Goal: Task Accomplishment & Management: Complete application form

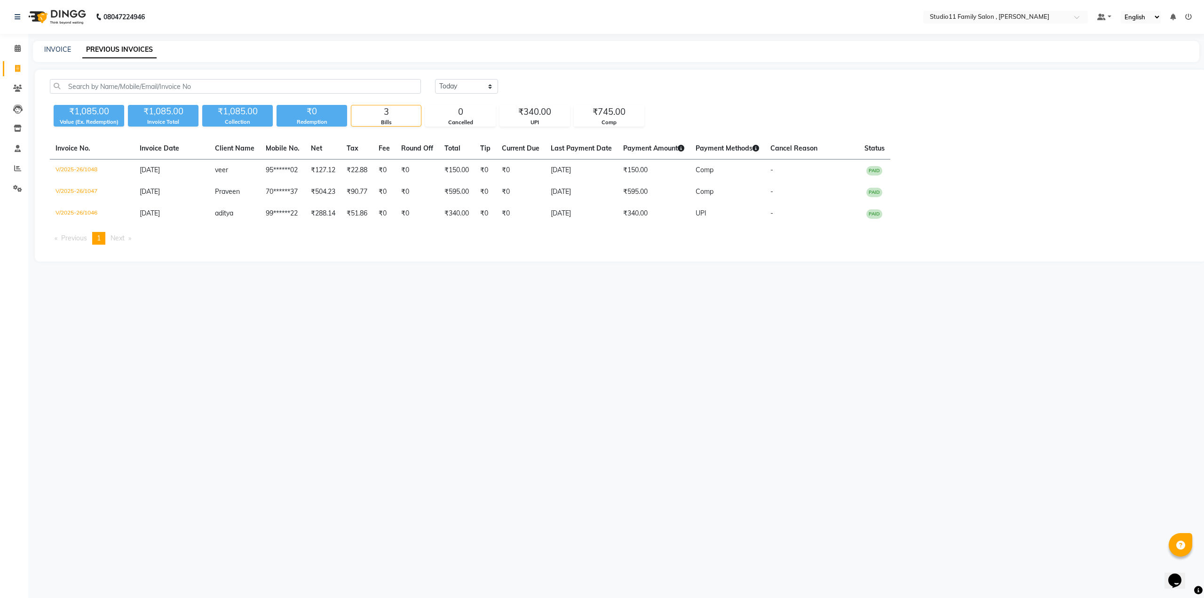
drag, startPoint x: 0, startPoint y: 0, endPoint x: 462, endPoint y: 85, distance: 469.8
click at [462, 85] on select "Today Yesterday Custom Range" at bounding box center [466, 86] width 63 height 15
select select "range"
click at [435, 79] on select "Today Yesterday Custom Range" at bounding box center [466, 86] width 63 height 15
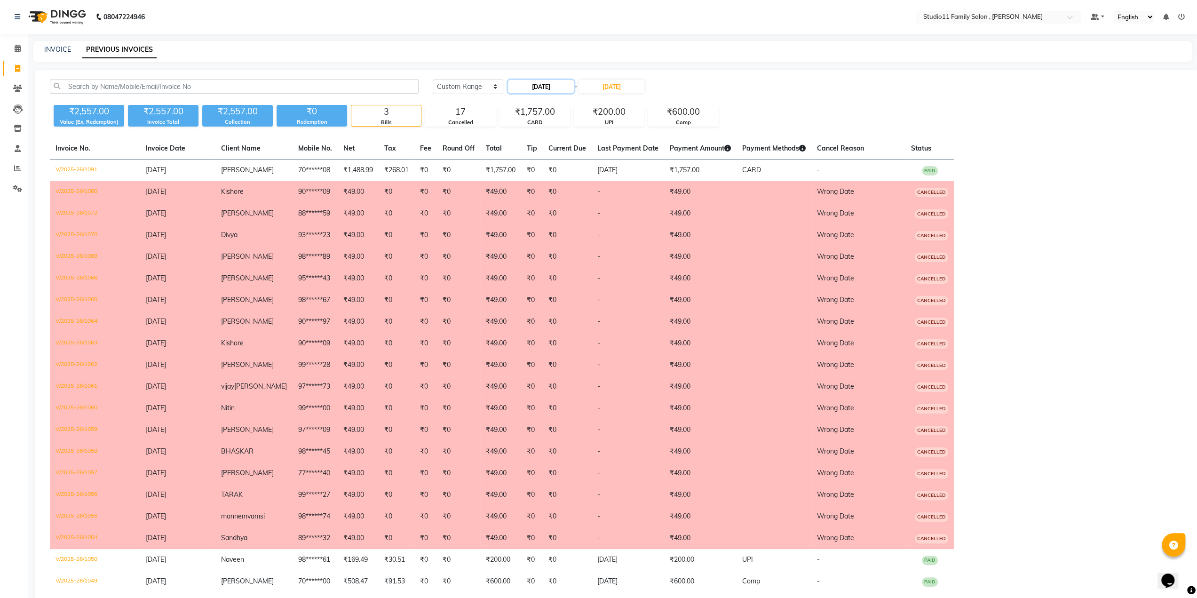
click at [545, 90] on input "[DATE]" at bounding box center [541, 86] width 66 height 13
select select "9"
select select "2025"
click at [517, 106] on button "Previous month" at bounding box center [516, 103] width 8 height 15
select select "8"
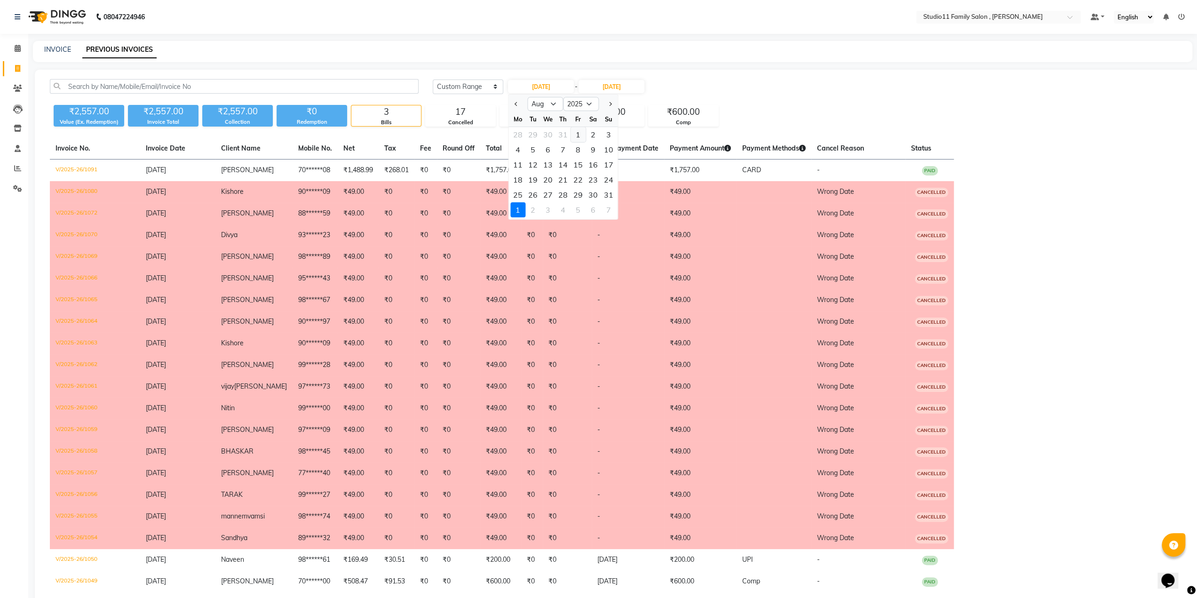
click at [578, 137] on div "1" at bounding box center [578, 134] width 15 height 15
type input "01-08-2025"
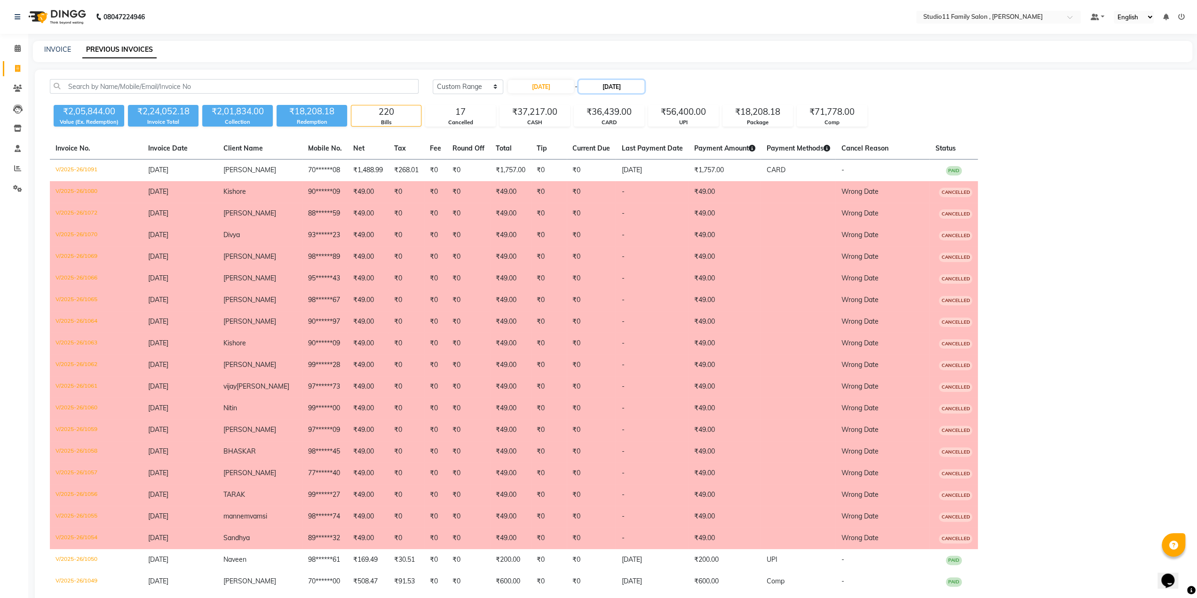
click at [614, 88] on input "[DATE]" at bounding box center [612, 86] width 66 height 13
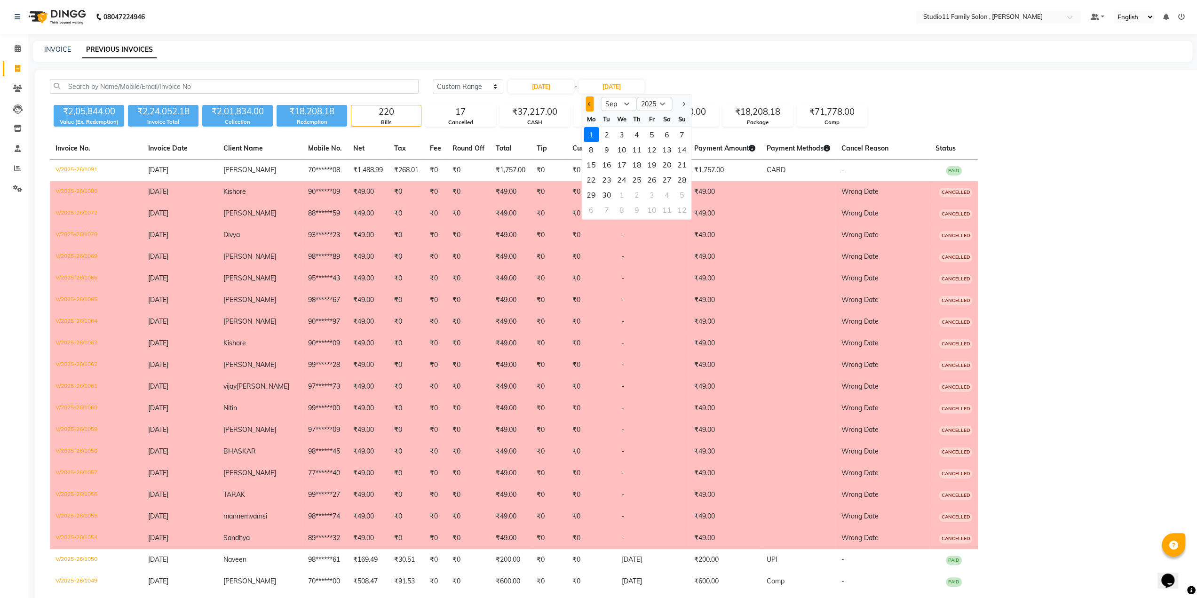
click at [586, 104] on button "Previous month" at bounding box center [590, 103] width 8 height 15
select select "8"
click at [679, 193] on div "31" at bounding box center [681, 194] width 15 height 15
type input "[DATE]"
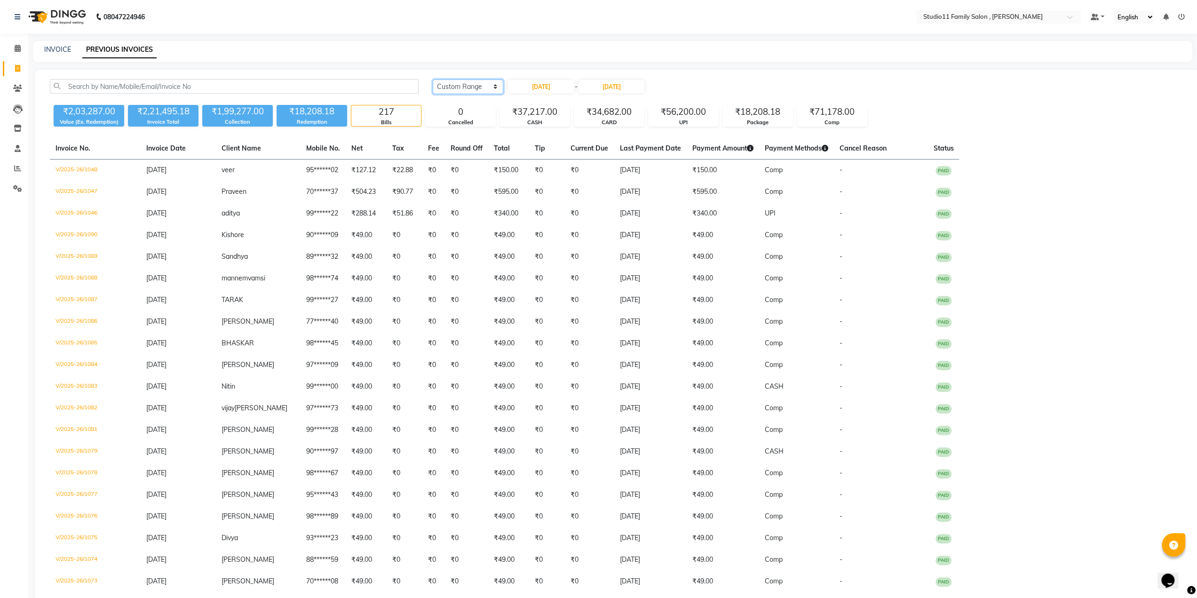
click at [466, 87] on select "[DATE] [DATE] Custom Range" at bounding box center [468, 87] width 71 height 15
select select "[DATE]"
click at [433, 80] on select "[DATE] [DATE] Custom Range" at bounding box center [468, 87] width 71 height 15
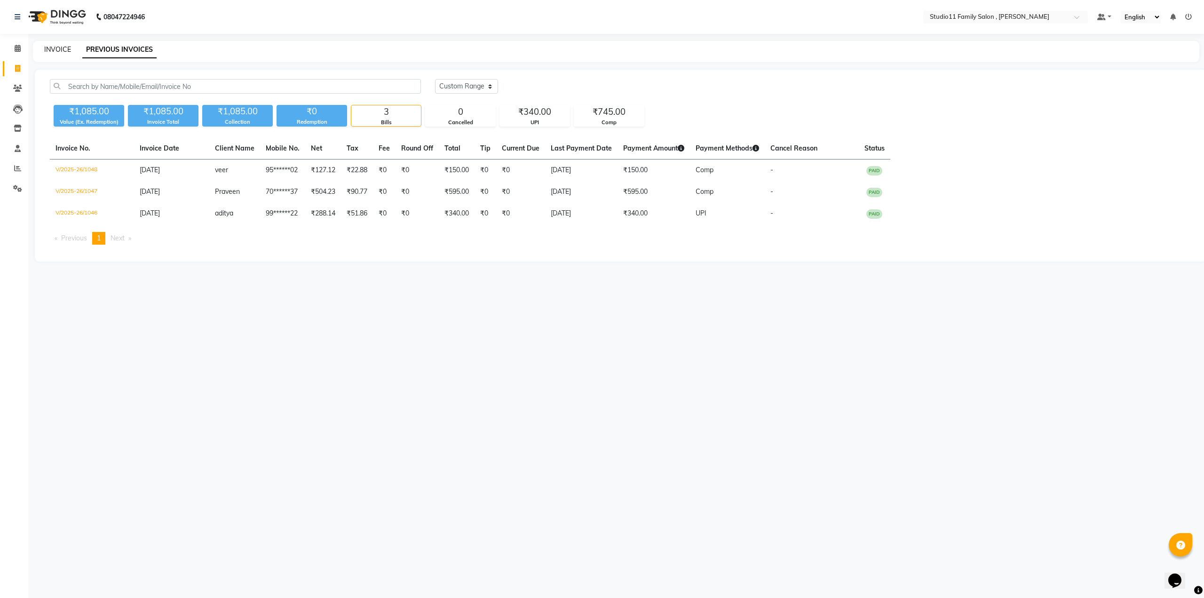
click at [50, 47] on link "INVOICE" at bounding box center [57, 49] width 27 height 8
select select "7303"
select select "service"
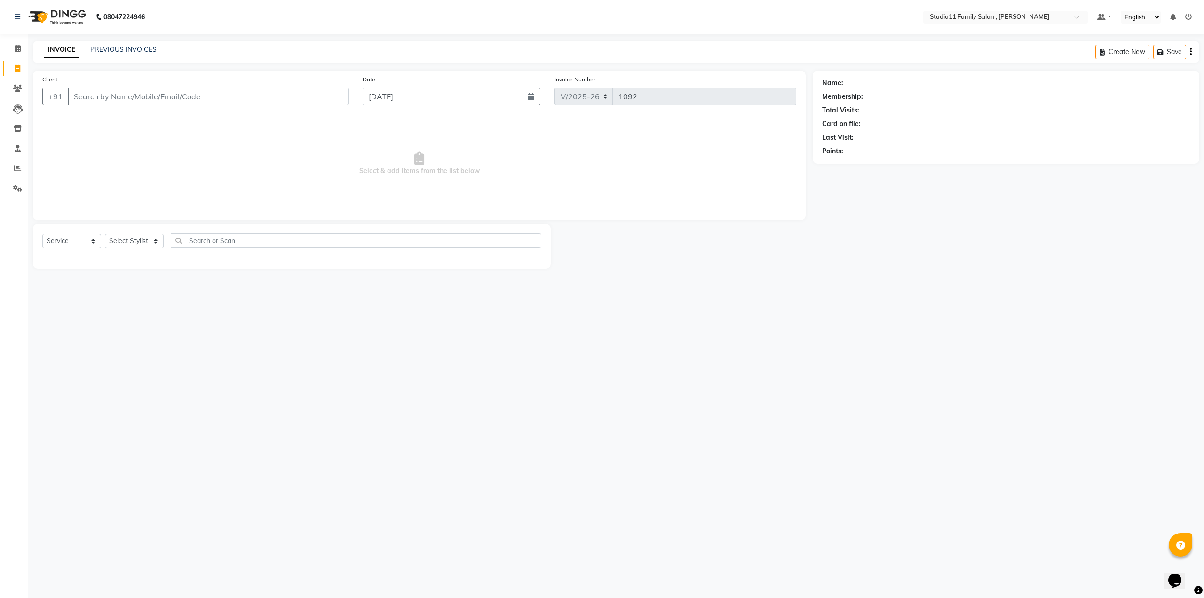
click at [124, 42] on div "INVOICE PREVIOUS INVOICES Create New Save" at bounding box center [616, 52] width 1167 height 22
click at [125, 48] on link "PREVIOUS INVOICES" at bounding box center [123, 49] width 66 height 8
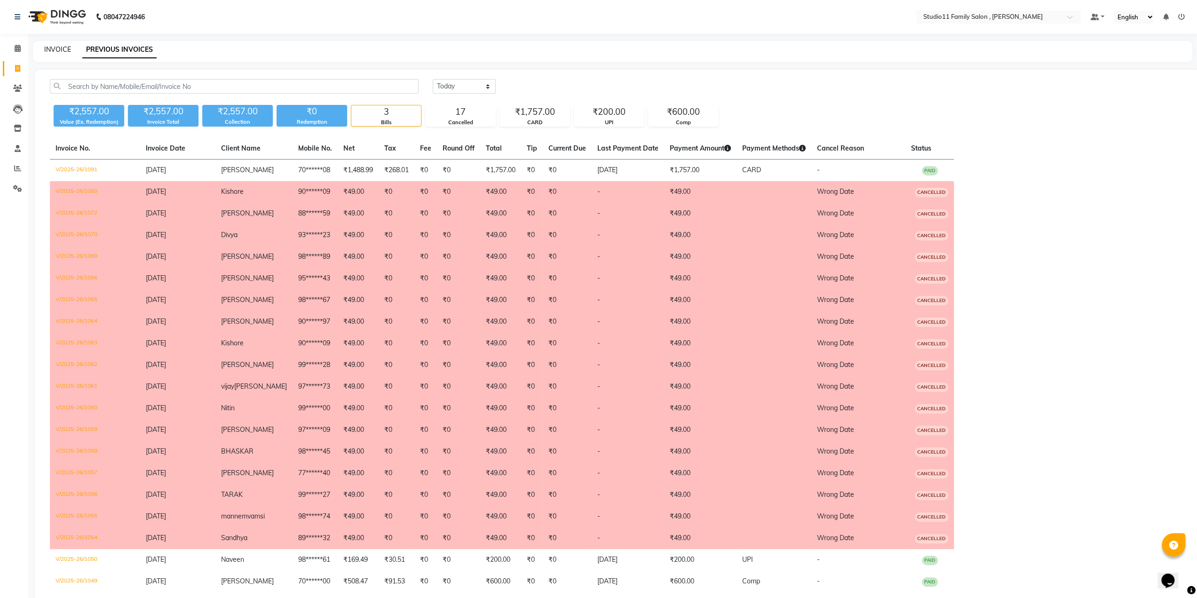
click at [56, 46] on link "INVOICE" at bounding box center [57, 49] width 27 height 8
select select "7303"
select select "service"
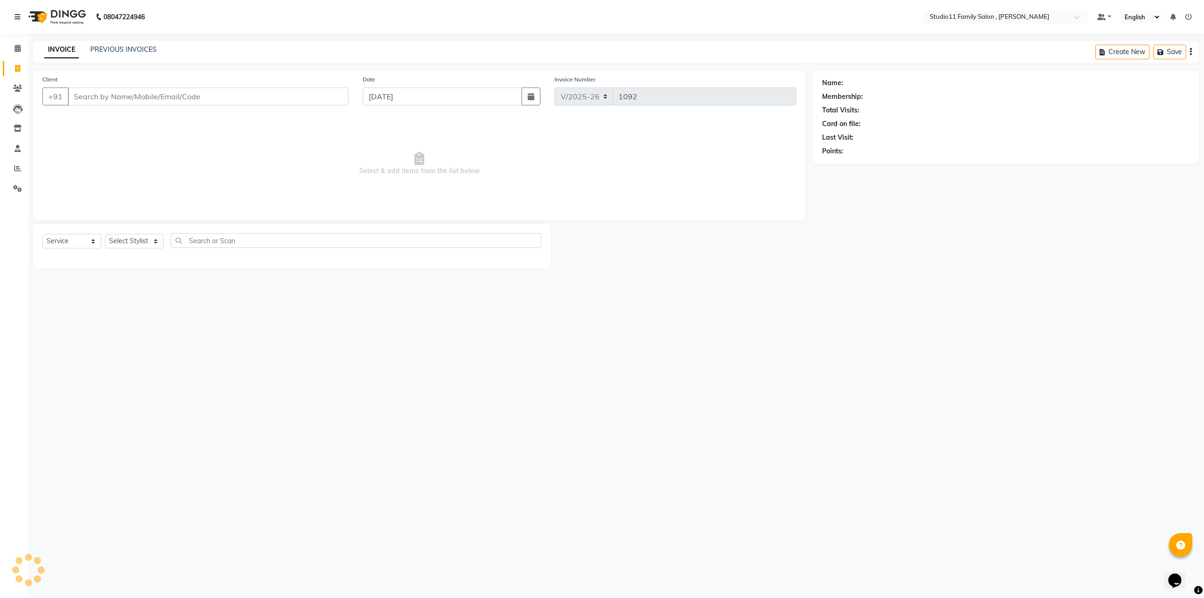
click at [557, 143] on span "Select & add items from the list below" at bounding box center [419, 164] width 754 height 94
click at [168, 161] on span "Select & add items from the list below" at bounding box center [419, 164] width 754 height 94
click at [147, 93] on input "Client" at bounding box center [208, 97] width 281 height 18
type input "8"
click at [139, 51] on link "PREVIOUS INVOICES" at bounding box center [123, 49] width 66 height 8
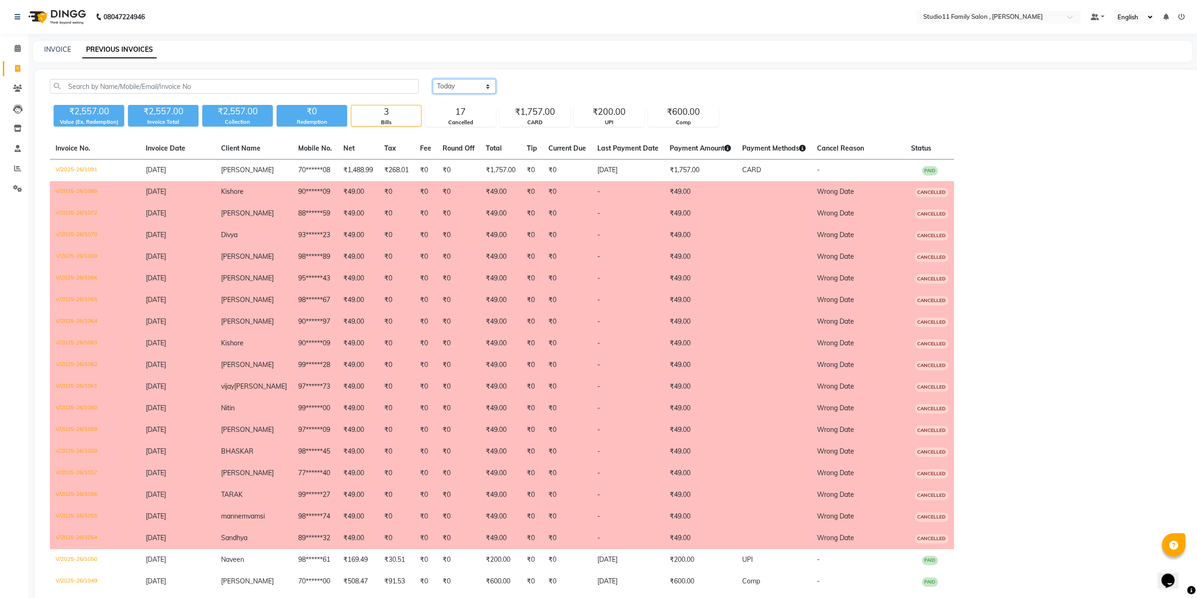
click at [476, 87] on select "[DATE] [DATE] Custom Range" at bounding box center [464, 86] width 63 height 15
select select "[DATE]"
click at [433, 79] on select "[DATE] [DATE] Custom Range" at bounding box center [464, 86] width 63 height 15
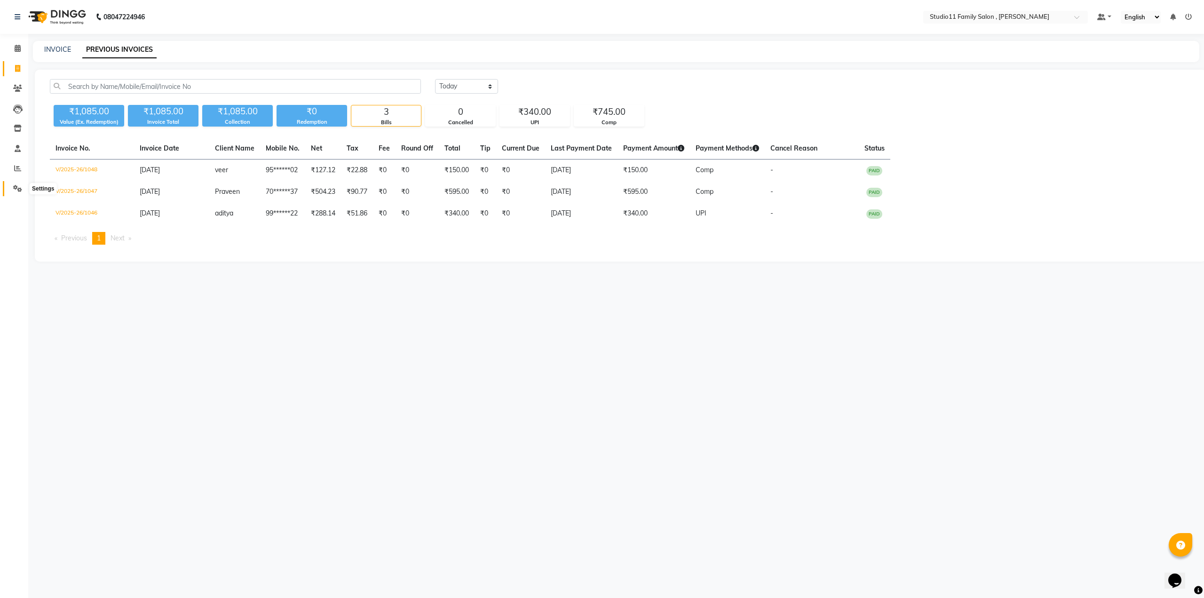
click at [18, 189] on icon at bounding box center [17, 188] width 9 height 7
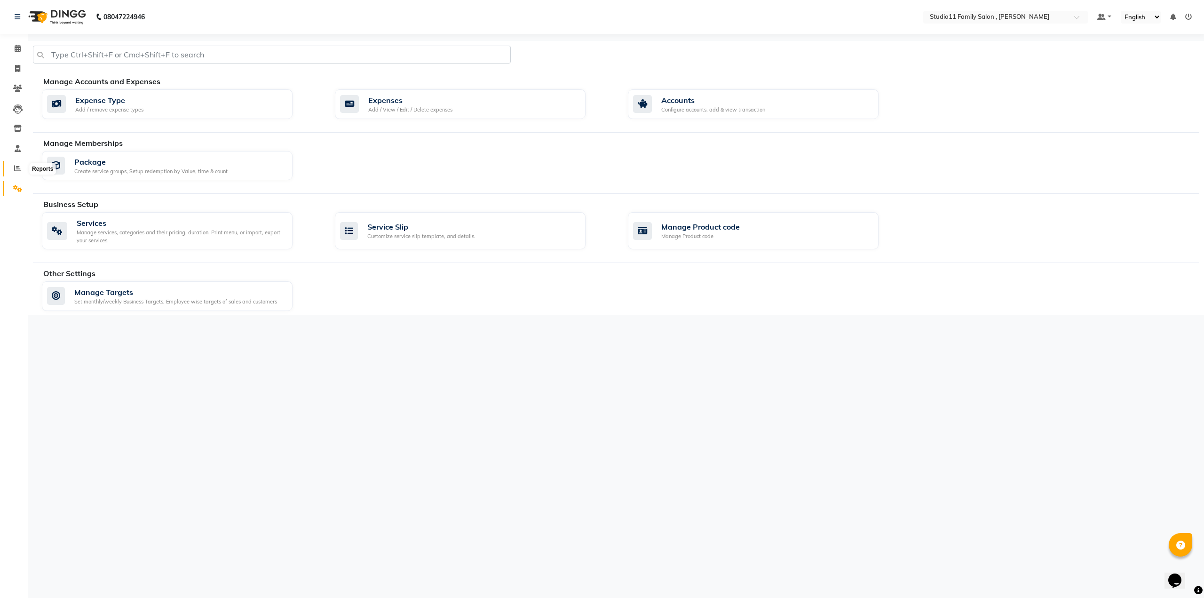
click at [16, 173] on span at bounding box center [17, 168] width 16 height 11
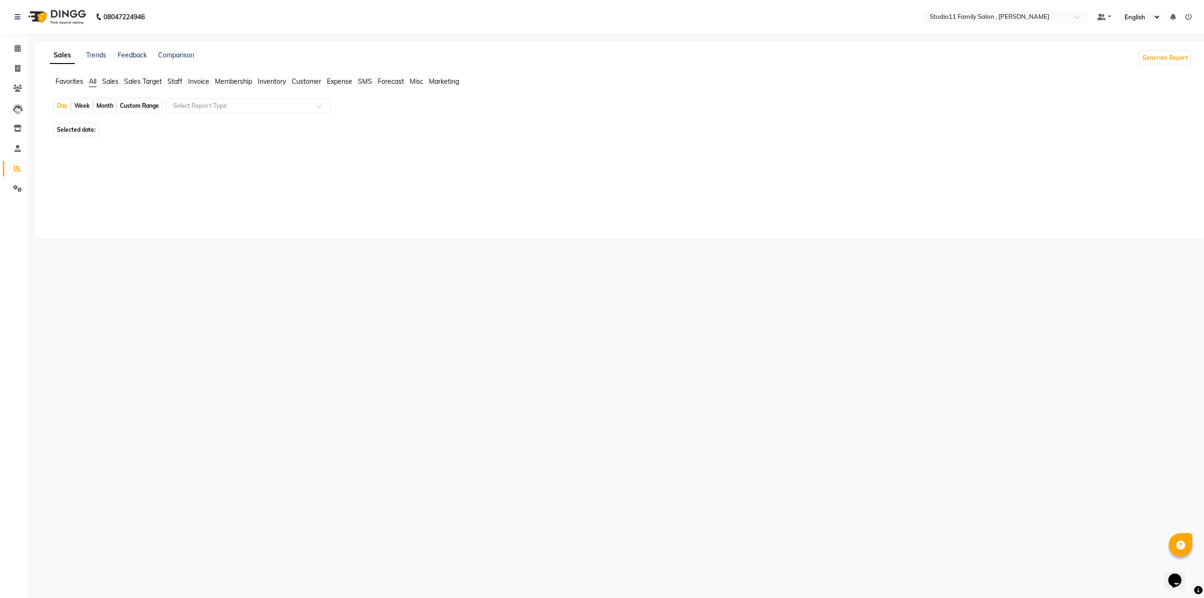
click at [198, 82] on span "Invoice" at bounding box center [198, 81] width 21 height 8
click at [181, 80] on span "Staff" at bounding box center [174, 81] width 15 height 8
click at [101, 110] on div "Month" at bounding box center [105, 105] width 22 height 13
select select "9"
select select "2025"
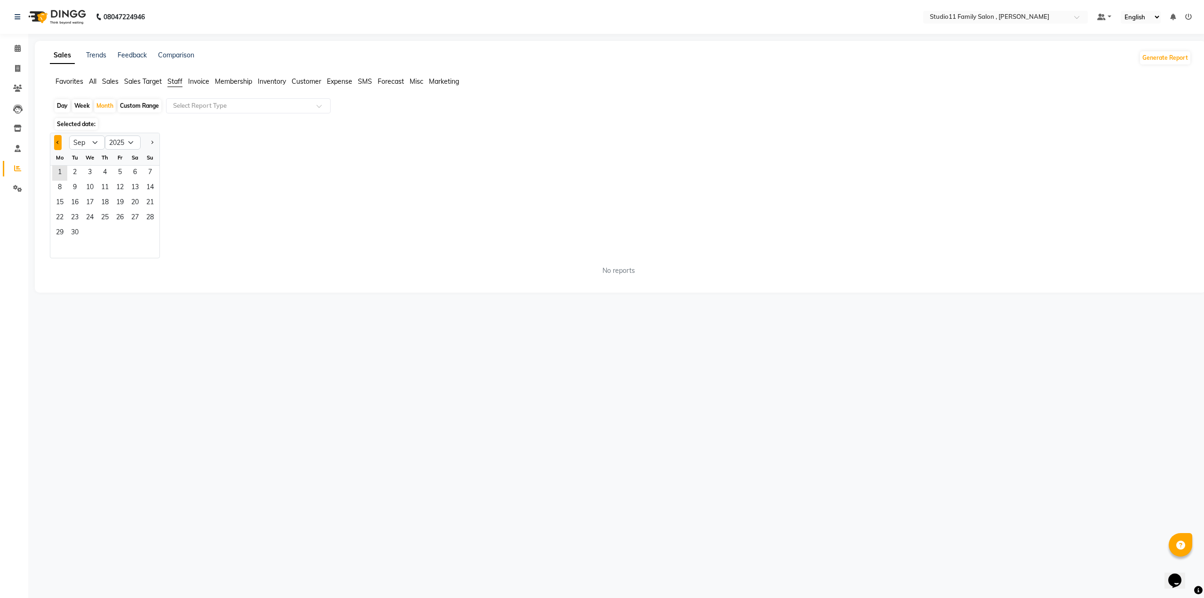
click at [57, 141] on span "Previous month" at bounding box center [57, 142] width 3 height 3
select select "8"
click at [122, 176] on span "1" at bounding box center [119, 173] width 15 height 15
click at [206, 106] on input "text" at bounding box center [238, 105] width 135 height 9
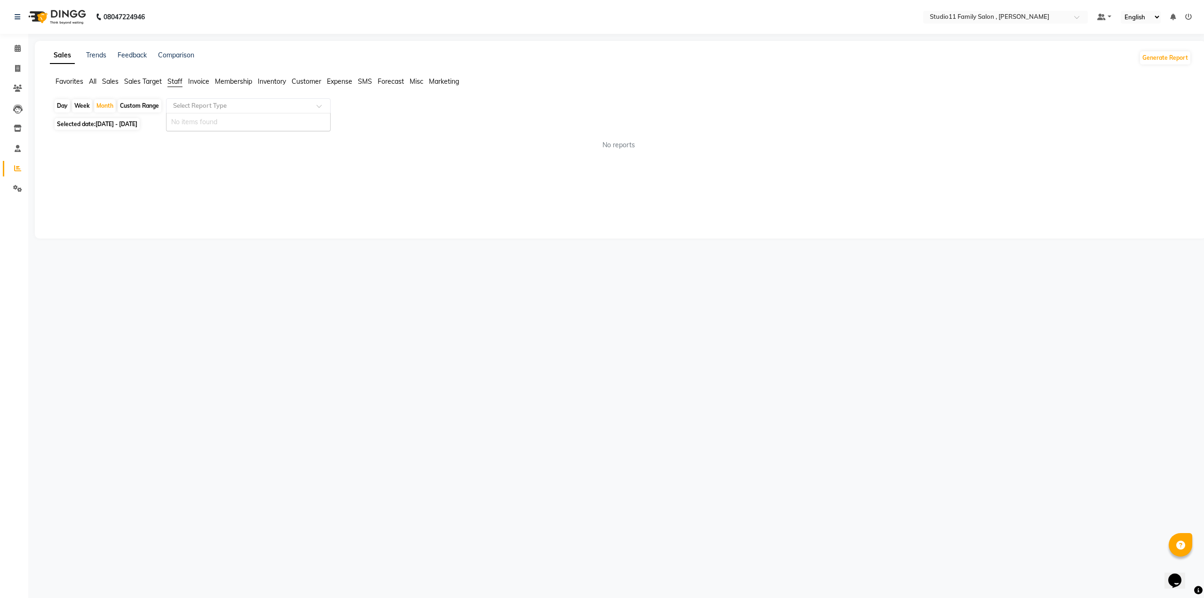
click at [176, 160] on div "Sales Trends Feedback Comparison Generate Report Favorites All Sales Sales Targ…" at bounding box center [621, 140] width 1172 height 198
select select "en"
click at [174, 78] on span "Staff" at bounding box center [174, 81] width 15 height 8
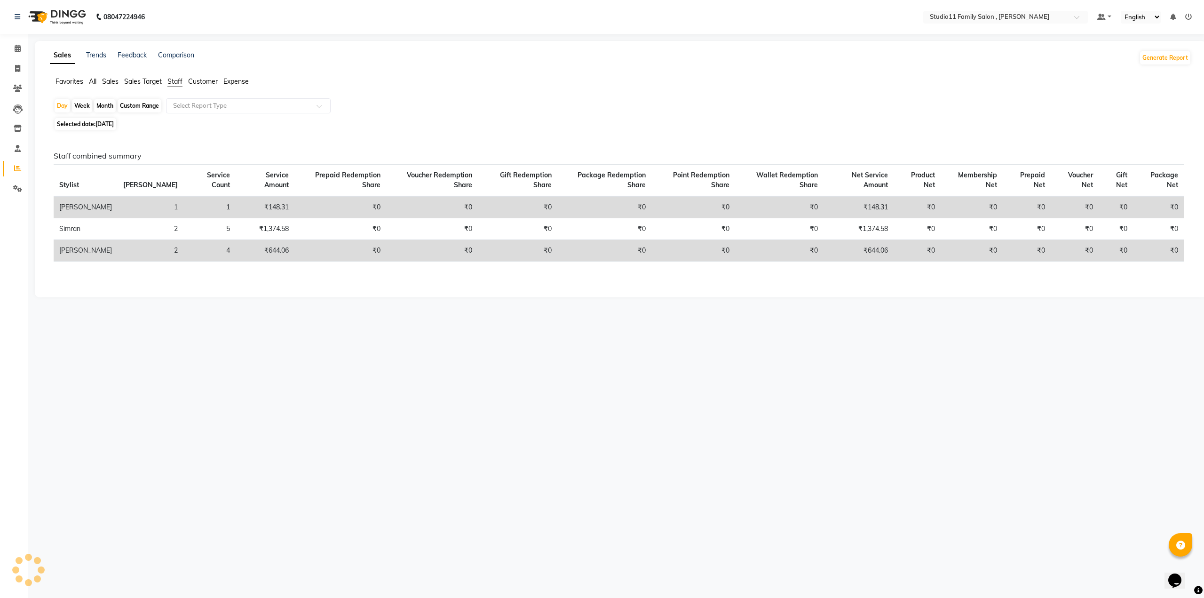
click at [109, 104] on div "Month" at bounding box center [105, 105] width 22 height 13
select select "9"
select select "2025"
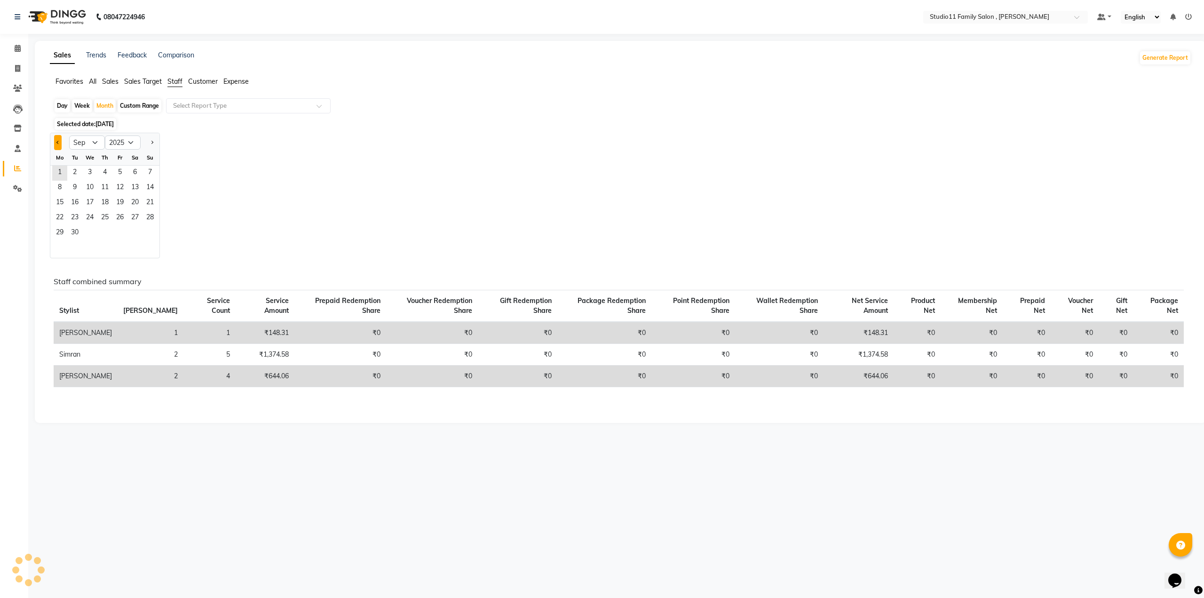
click at [57, 144] on span "Previous month" at bounding box center [57, 142] width 3 height 3
select select "8"
click at [115, 174] on span "1" at bounding box center [119, 173] width 15 height 15
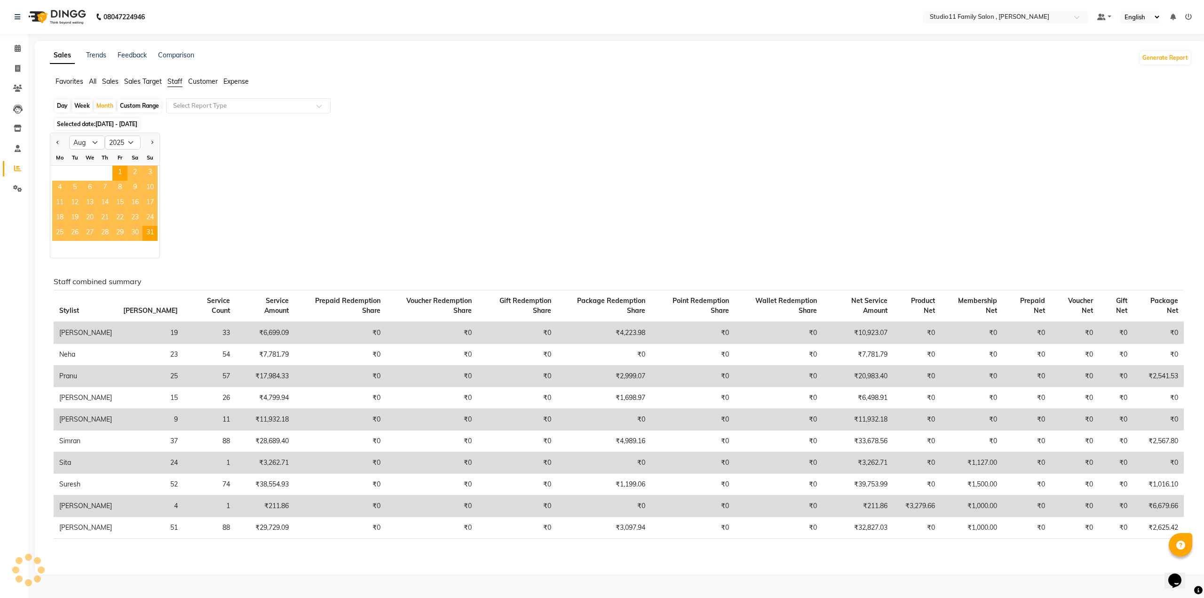
click at [399, 189] on div "Jan Feb Mar Apr May Jun [DATE] Aug Sep Oct Nov [DATE] 2016 2017 2018 2019 2020 …" at bounding box center [621, 196] width 1142 height 126
click at [357, 204] on div "Jan Feb Mar Apr May Jun [DATE] Aug Sep Oct Nov [DATE] 2016 2017 2018 2019 2020 …" at bounding box center [621, 196] width 1142 height 126
click at [394, 205] on div "Jan Feb Mar Apr May Jun [DATE] Aug Sep Oct Nov [DATE] 2016 2017 2018 2019 2020 …" at bounding box center [621, 196] width 1142 height 126
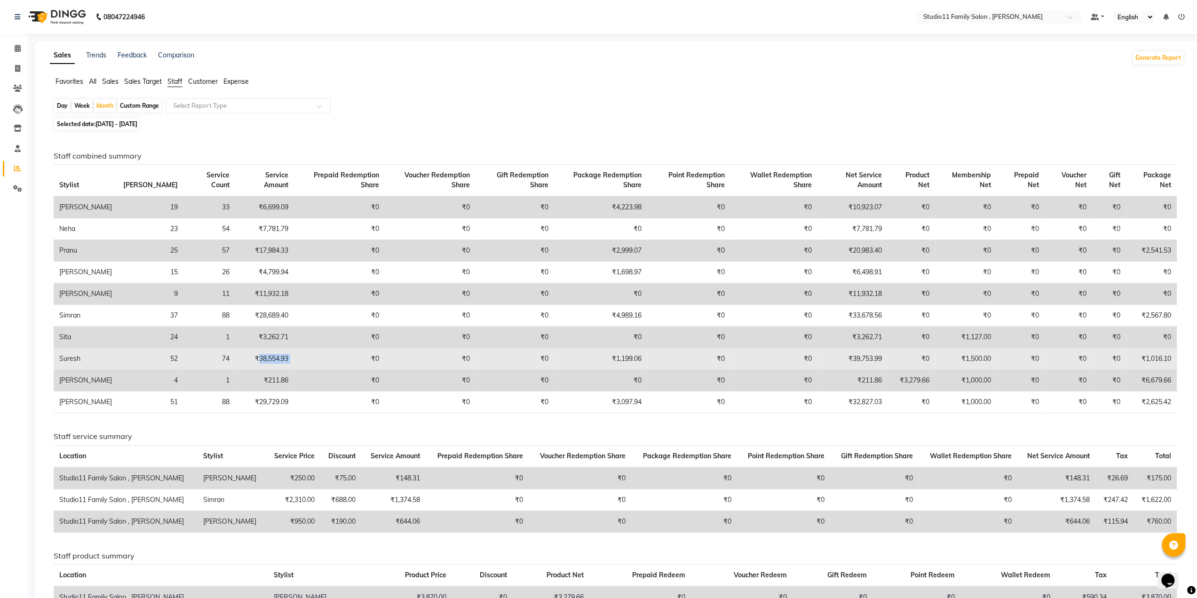
drag, startPoint x: 219, startPoint y: 367, endPoint x: 260, endPoint y: 367, distance: 40.9
click at [260, 367] on tr "Suresh 52 74 ₹38,554.93 ₹0 ₹0 ₹0 ₹1,199.06 ₹0 ₹0 ₹39,753.99 ₹0 ₹1,500.00 ₹0 ₹0 …" at bounding box center [615, 359] width 1123 height 22
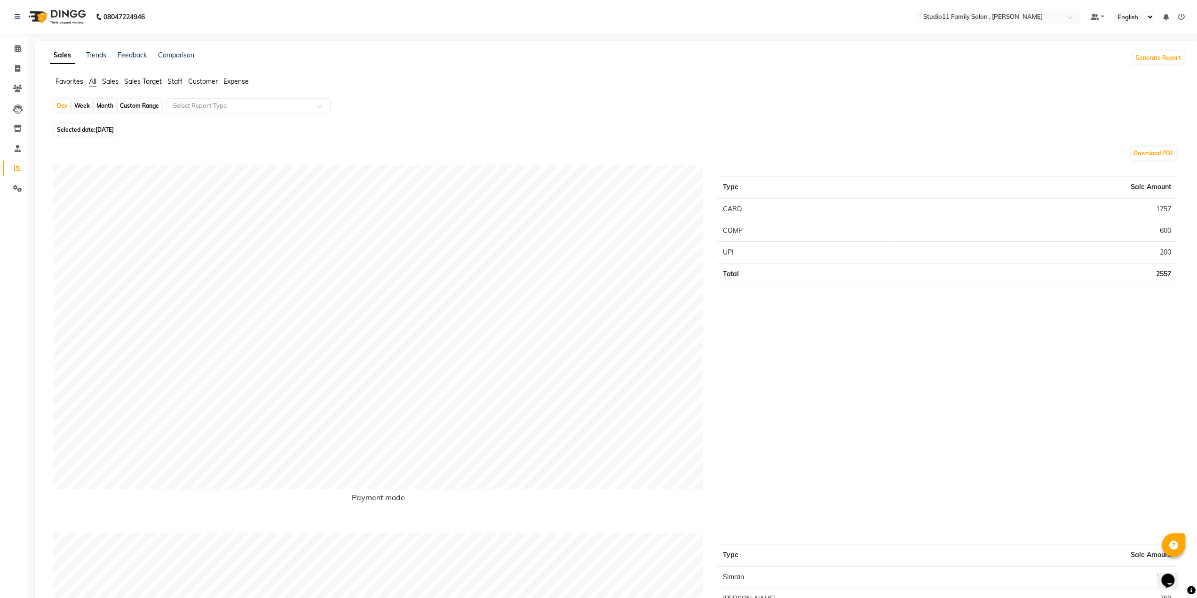
click at [100, 103] on div "Month" at bounding box center [105, 105] width 22 height 13
select select "9"
select select "2025"
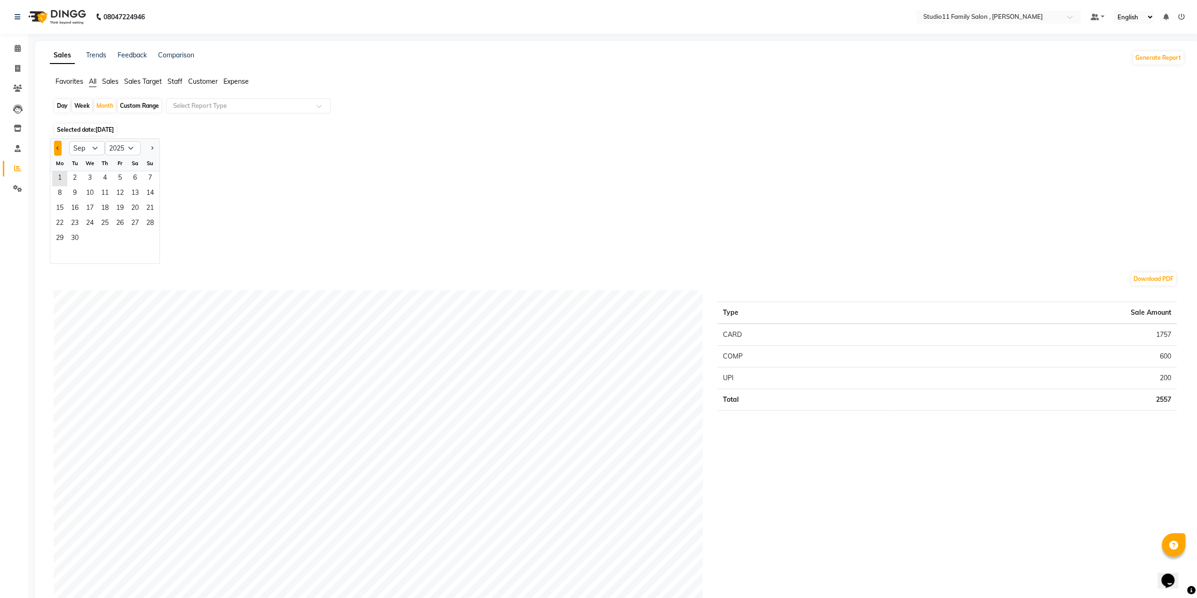
click at [60, 150] on button "Previous month" at bounding box center [58, 148] width 8 height 15
select select "8"
click at [113, 179] on span "1" at bounding box center [119, 178] width 15 height 15
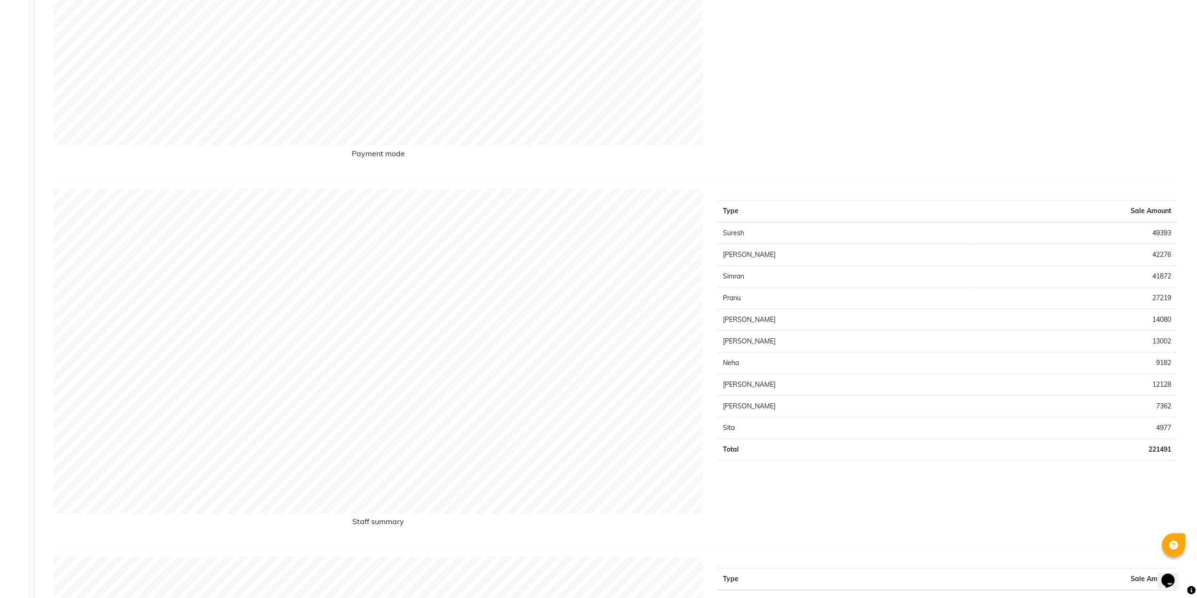
scroll to position [329, 0]
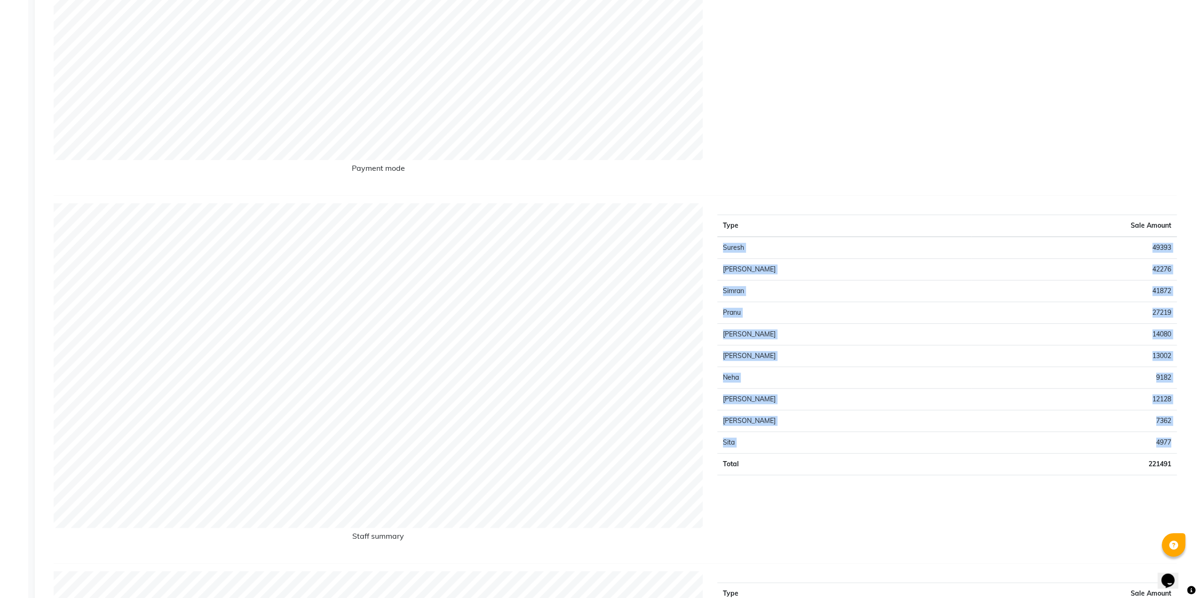
drag, startPoint x: 718, startPoint y: 244, endPoint x: 1176, endPoint y: 443, distance: 498.9
click at [1176, 443] on tbody "Suresh 49393 [PERSON_NAME] 42276 [PERSON_NAME] 41872 [PERSON_NAME] 27219 [PERSO…" at bounding box center [947, 356] width 460 height 239
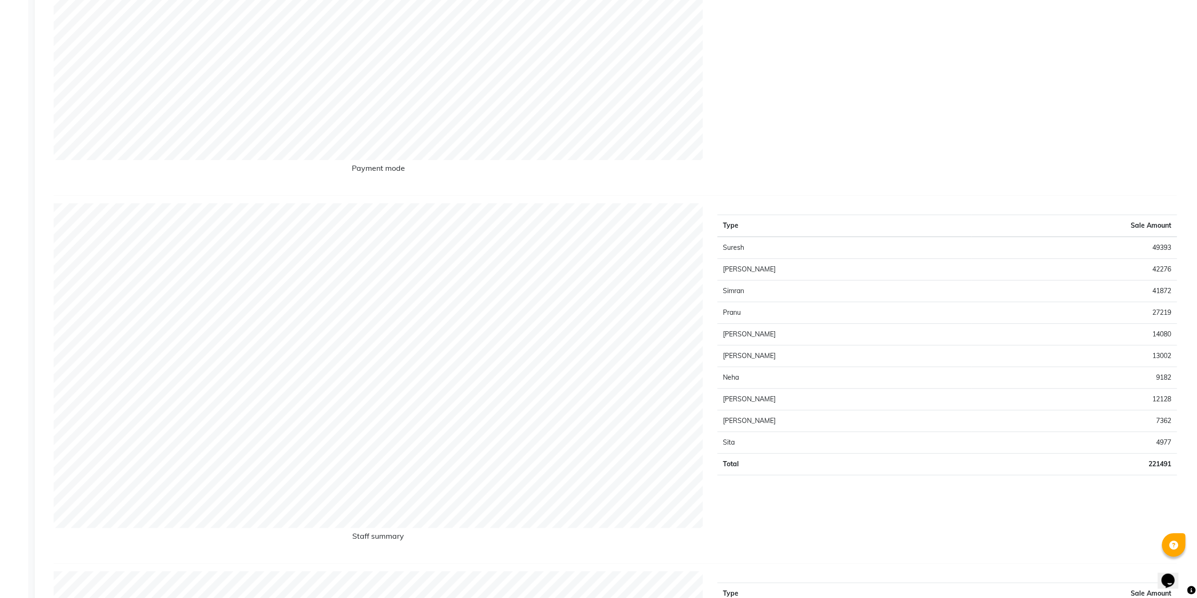
click at [1153, 481] on div "Type Sale Amount Suresh 49393 [PERSON_NAME] 42276 [PERSON_NAME] 41872 [PERSON_N…" at bounding box center [947, 379] width 474 height 352
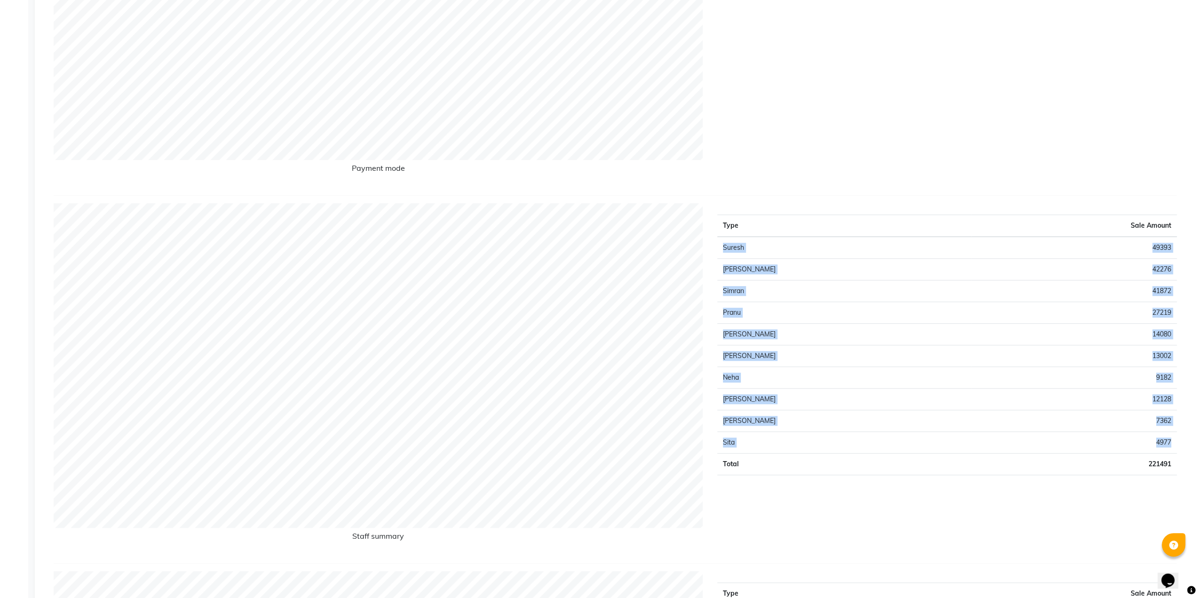
drag, startPoint x: 718, startPoint y: 245, endPoint x: 1137, endPoint y: 476, distance: 478.4
click at [1172, 447] on tbody "Suresh 49393 [PERSON_NAME] 42276 [PERSON_NAME] 41872 [PERSON_NAME] 27219 [PERSO…" at bounding box center [947, 356] width 460 height 239
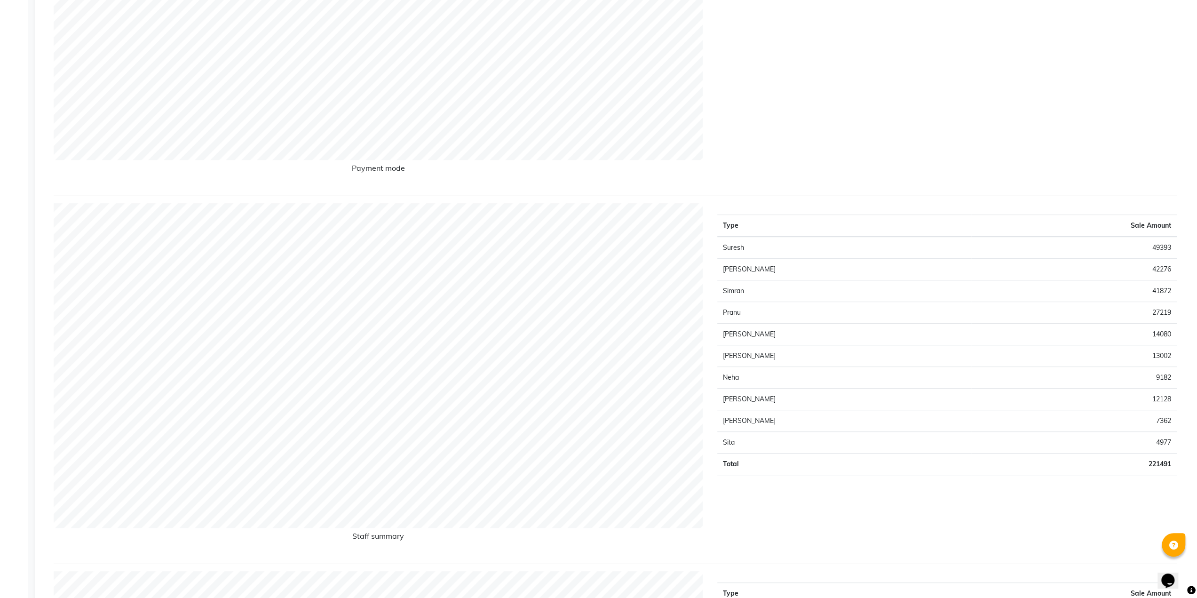
click at [1124, 489] on div "Type Sale Amount Suresh 49393 [PERSON_NAME] 42276 [PERSON_NAME] 41872 [PERSON_N…" at bounding box center [947, 379] width 474 height 352
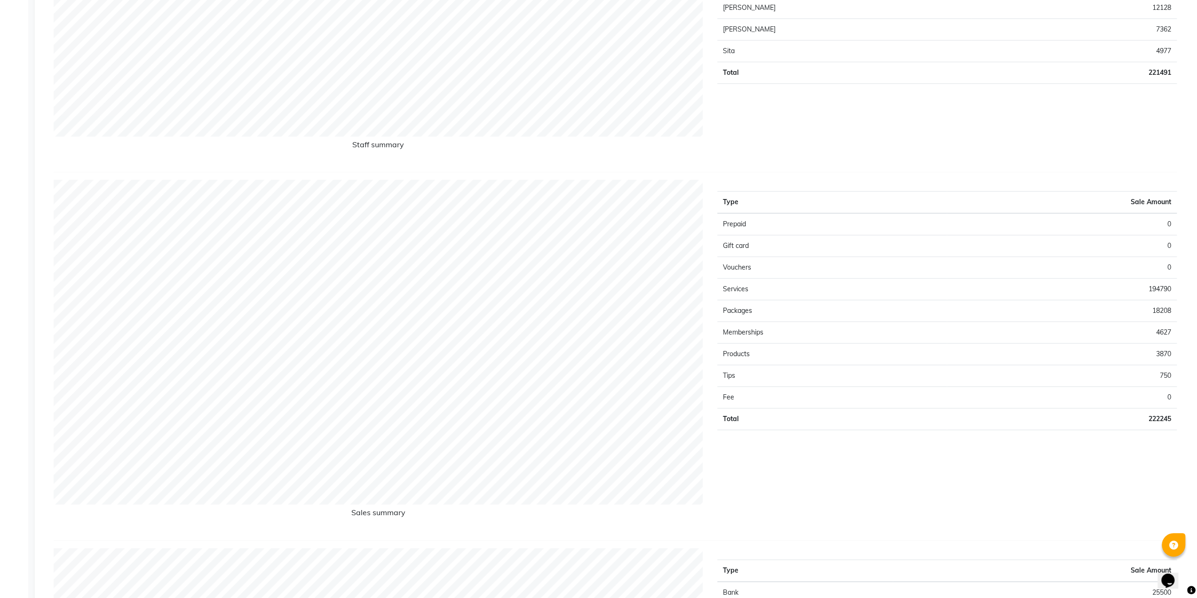
scroll to position [706, 0]
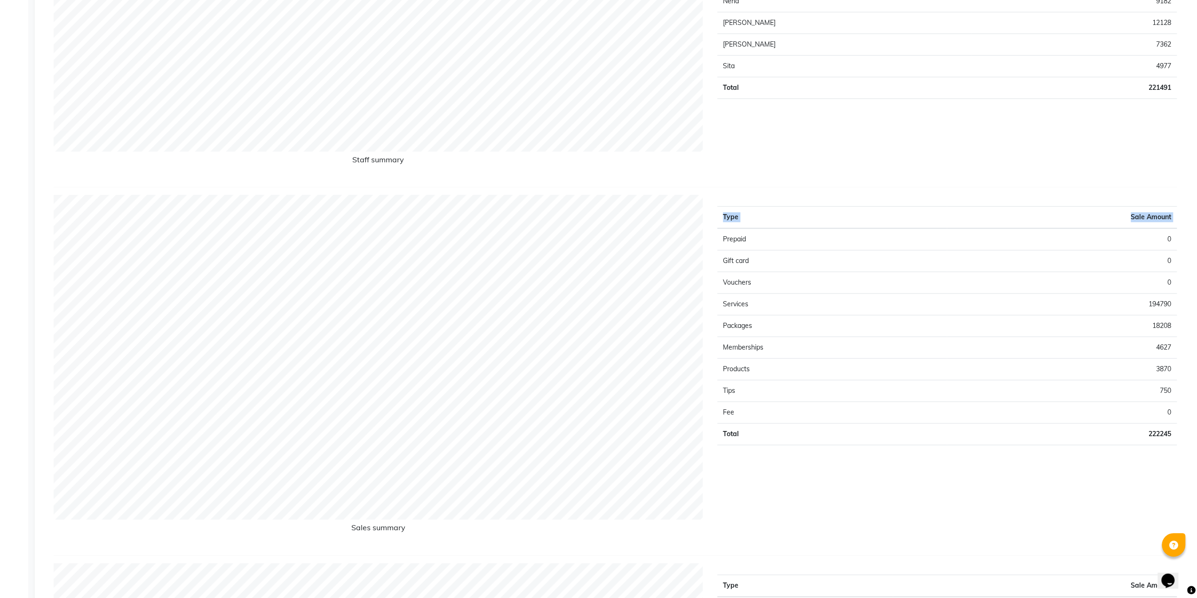
drag, startPoint x: 720, startPoint y: 234, endPoint x: 1127, endPoint y: 464, distance: 467.7
click at [1186, 439] on app-reports "Favorites All Sales Sales Target Staff Customer Expense Day Week Month Custom R…" at bounding box center [617, 522] width 1146 height 2303
click at [931, 508] on div "Type Sale Amount Prepaid 0 Gift card 0 Vouchers 0 Services 194790 Packages 1820…" at bounding box center [947, 371] width 474 height 352
drag, startPoint x: 721, startPoint y: 237, endPoint x: 1090, endPoint y: 483, distance: 443.4
click at [1180, 435] on div "Type Sale Amount Prepaid 0 Gift card 0 Vouchers 0 Services 194790 Packages 1820…" at bounding box center [947, 371] width 474 height 352
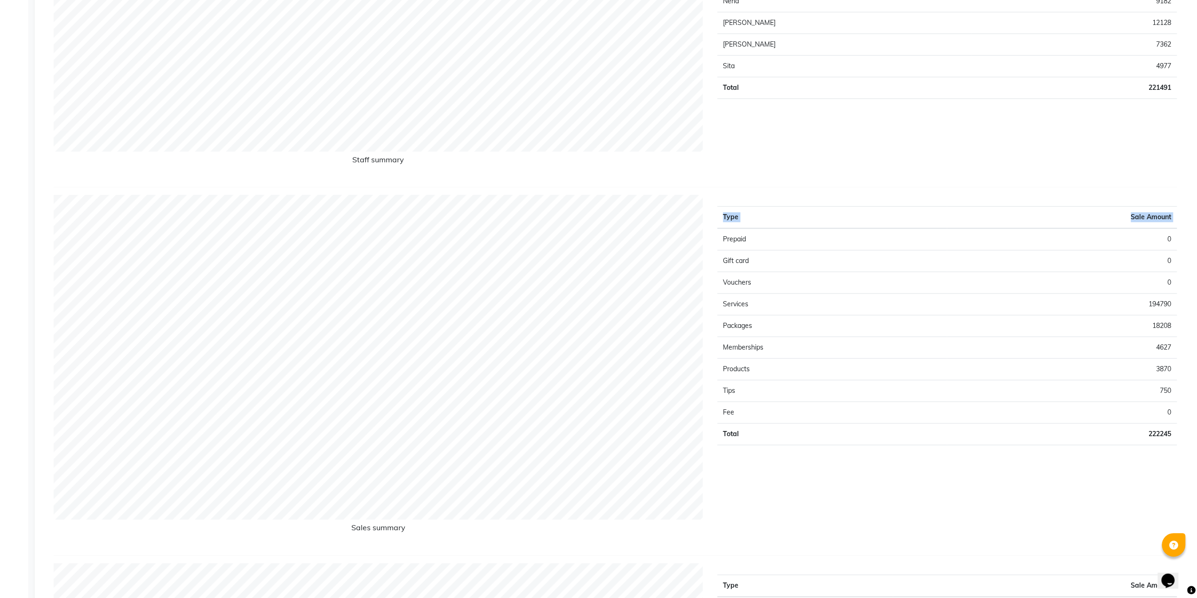
click at [1077, 494] on div "Type Sale Amount Prepaid 0 Gift card 0 Vouchers 0 Services 194790 Packages 1820…" at bounding box center [947, 371] width 474 height 352
drag, startPoint x: 722, startPoint y: 239, endPoint x: 1115, endPoint y: 451, distance: 446.7
click at [1049, 462] on div "Type Sale Amount Prepaid 0 Gift card 0 Vouchers 0 Services 194790 Packages 1820…" at bounding box center [947, 371] width 474 height 352
drag, startPoint x: 1173, startPoint y: 430, endPoint x: 720, endPoint y: 238, distance: 491.8
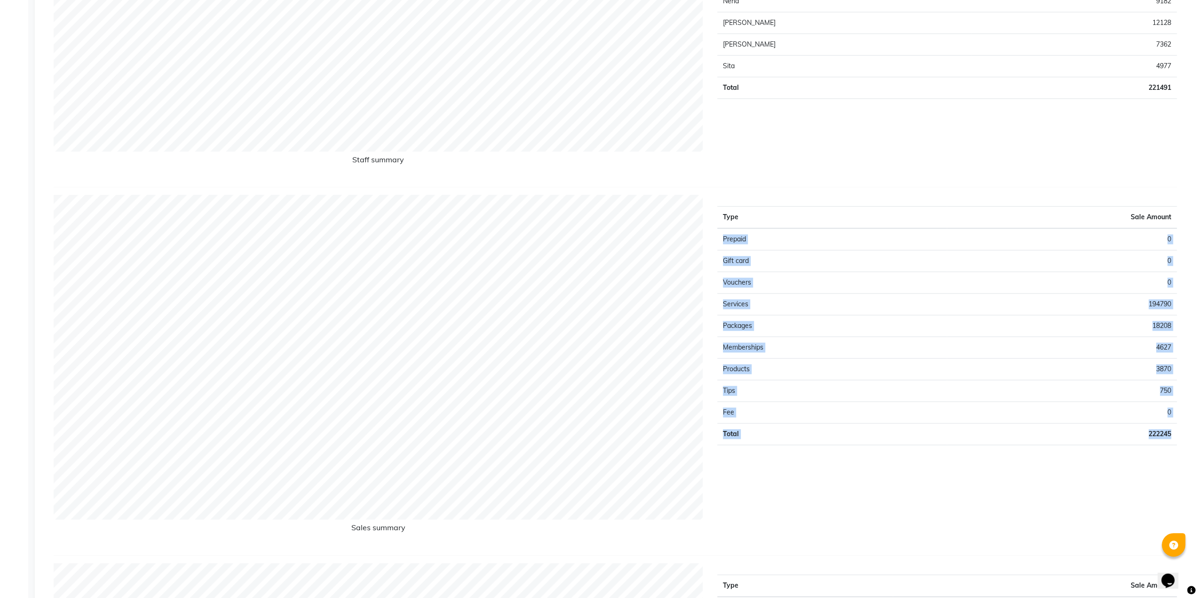
click at [720, 238] on tbody "Prepaid 0 Gift card 0 Vouchers 0 Services 194790 Packages 18208 Memberships 462…" at bounding box center [947, 336] width 460 height 217
click at [881, 147] on div "Type Sale Amount Suresh 49393 [PERSON_NAME] 42276 [PERSON_NAME] 41872 [PERSON_N…" at bounding box center [947, 3] width 474 height 352
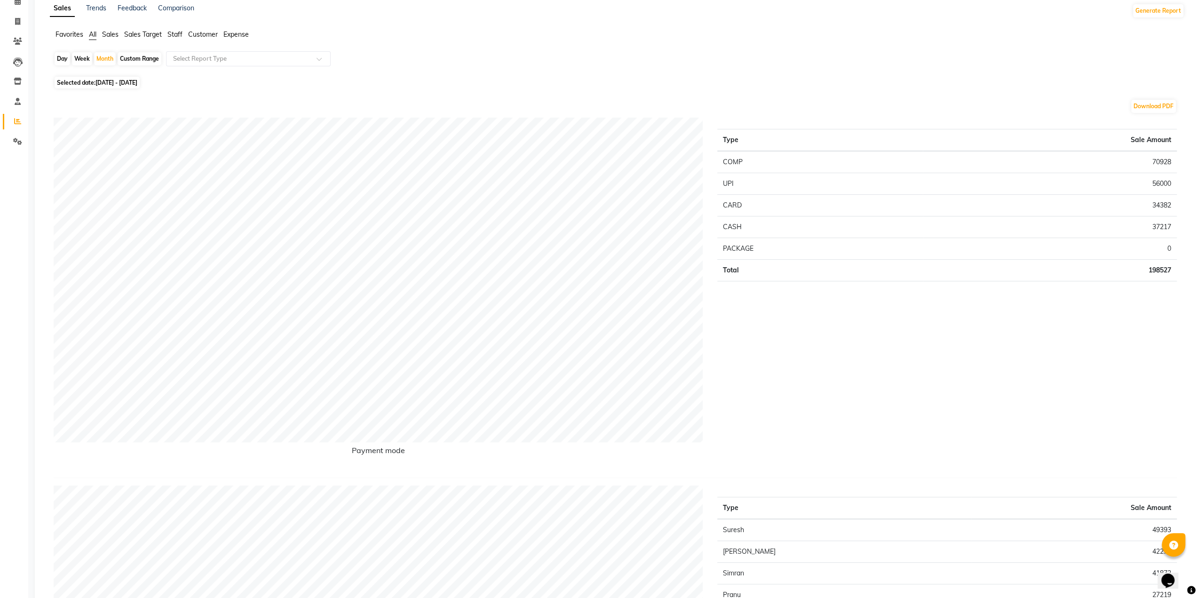
scroll to position [0, 0]
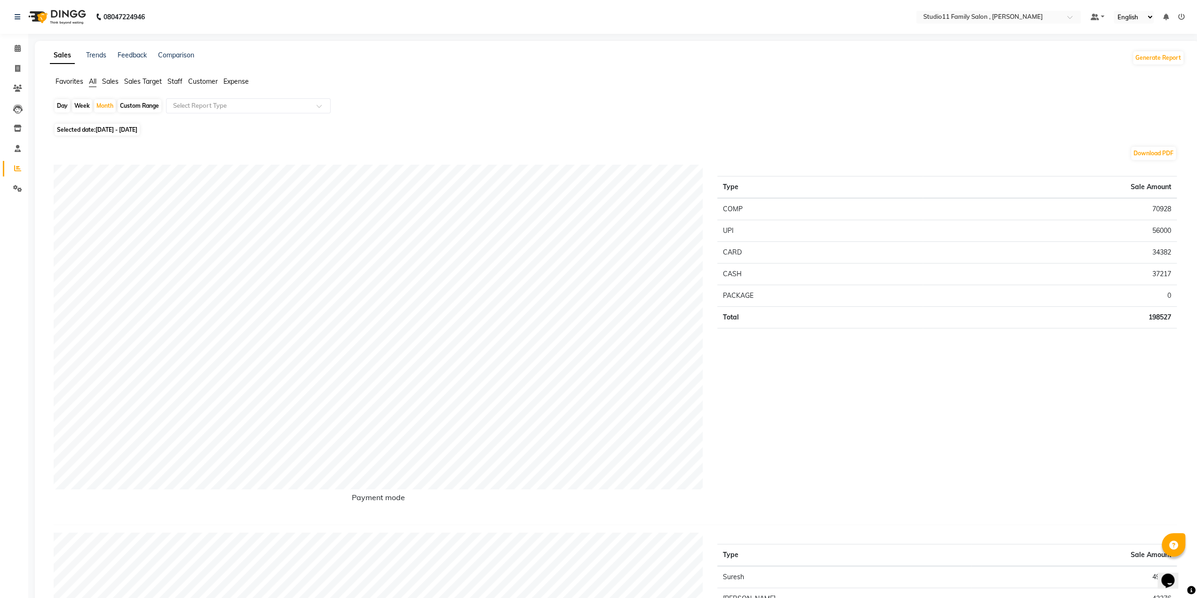
click at [178, 82] on span "Staff" at bounding box center [174, 81] width 15 height 8
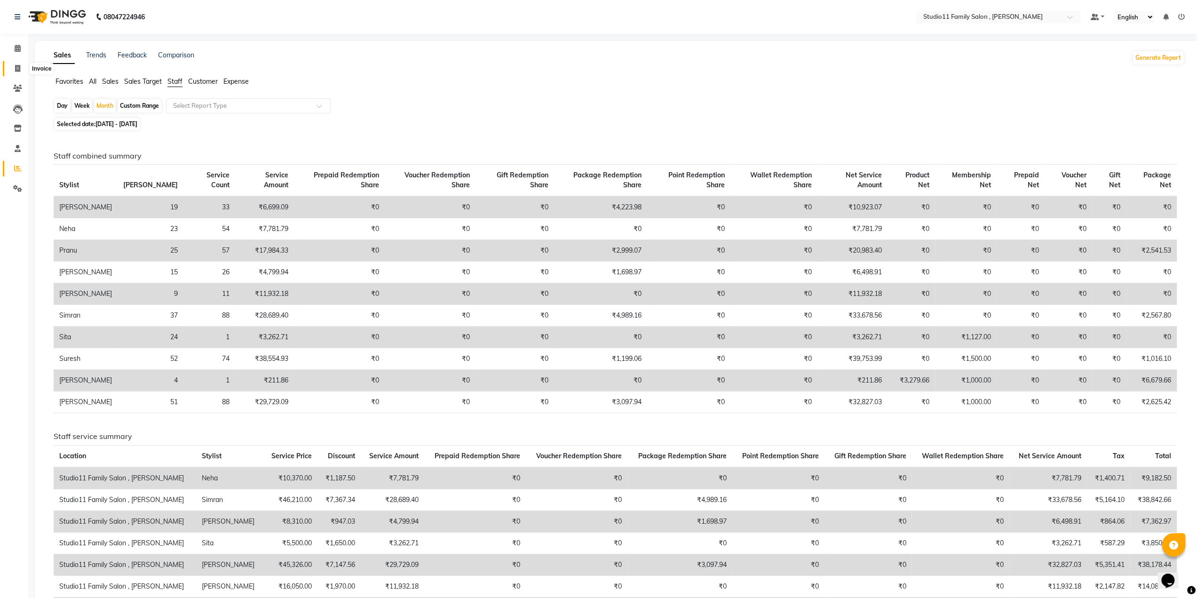
click at [16, 66] on icon at bounding box center [17, 68] width 5 height 7
select select "7303"
select select "service"
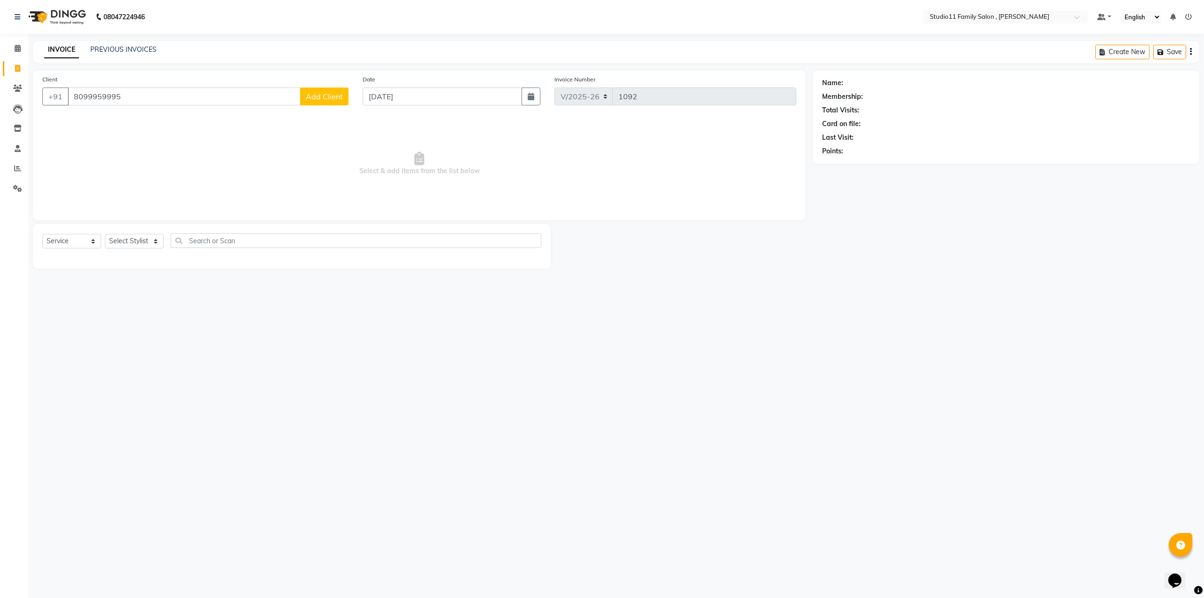
type input "8099959995"
click at [319, 103] on button "Add Client" at bounding box center [324, 97] width 48 height 18
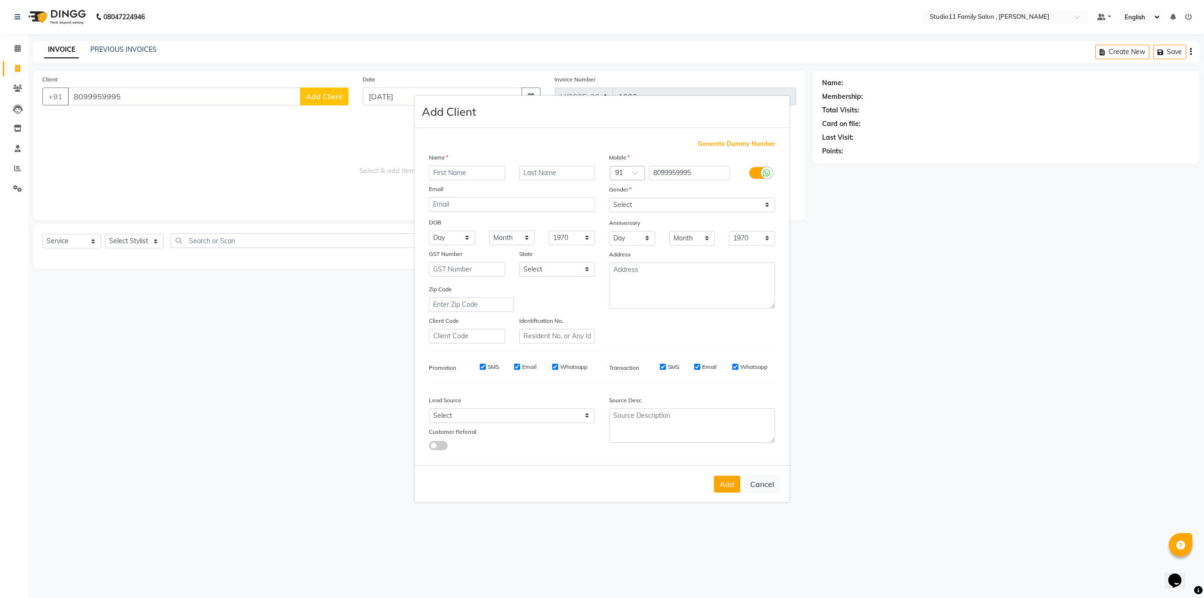
click at [472, 177] on input "text" at bounding box center [467, 173] width 76 height 15
click at [437, 173] on input "dilip" at bounding box center [467, 173] width 76 height 15
type input "Dilip"
click at [628, 200] on select "Select [DEMOGRAPHIC_DATA] [DEMOGRAPHIC_DATA] Other Prefer Not To Say" at bounding box center [692, 205] width 166 height 15
select select "[DEMOGRAPHIC_DATA]"
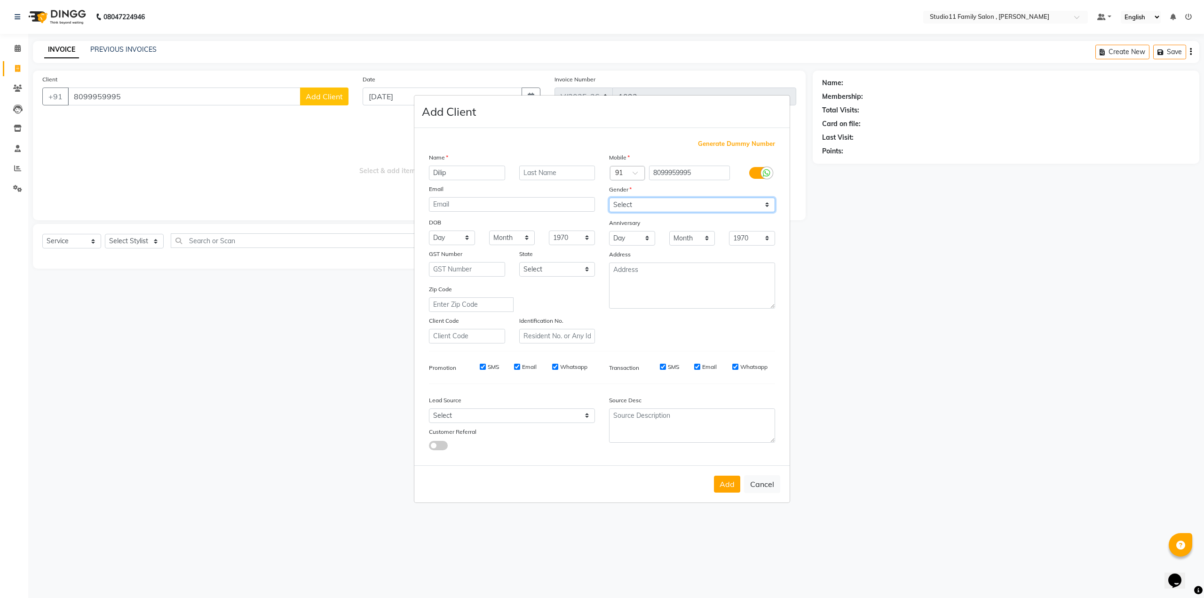
click at [609, 198] on select "Select [DEMOGRAPHIC_DATA] [DEMOGRAPHIC_DATA] Other Prefer Not To Say" at bounding box center [692, 205] width 166 height 15
click at [464, 411] on select "Select Walk-in Referral Internet Friend Word of Mouth Advertisement Facebook Ju…" at bounding box center [512, 415] width 166 height 15
select select "50050"
click at [429, 408] on select "Select Walk-in Referral Internet Friend Word of Mouth Advertisement Facebook Ju…" at bounding box center [512, 415] width 166 height 15
click at [726, 482] on button "Add" at bounding box center [727, 484] width 26 height 17
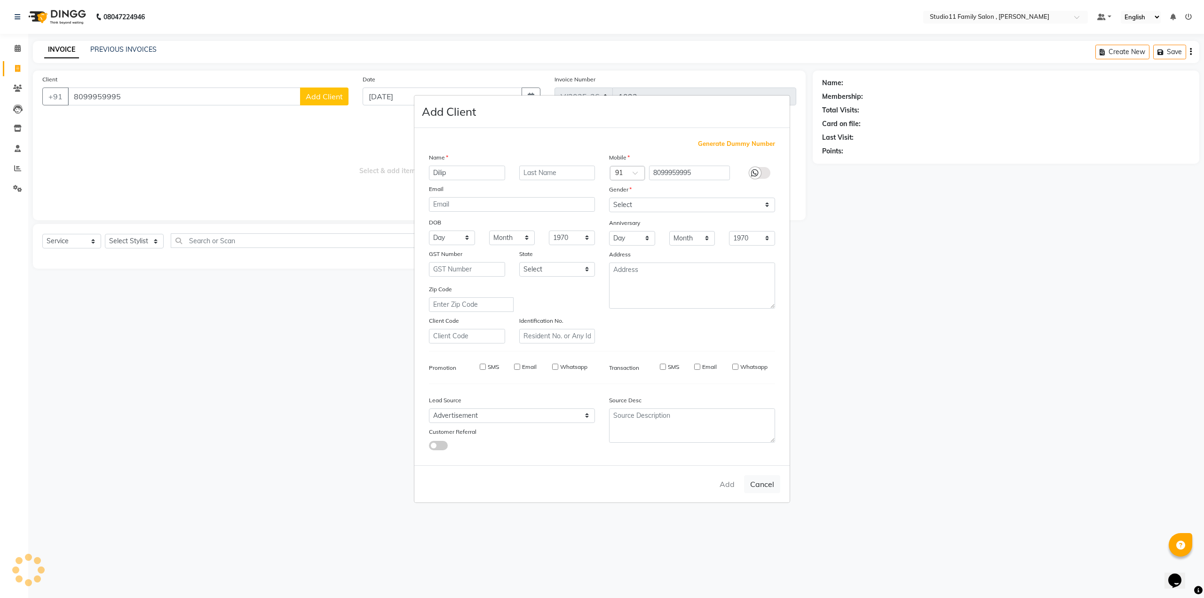
type input "80******95"
select select
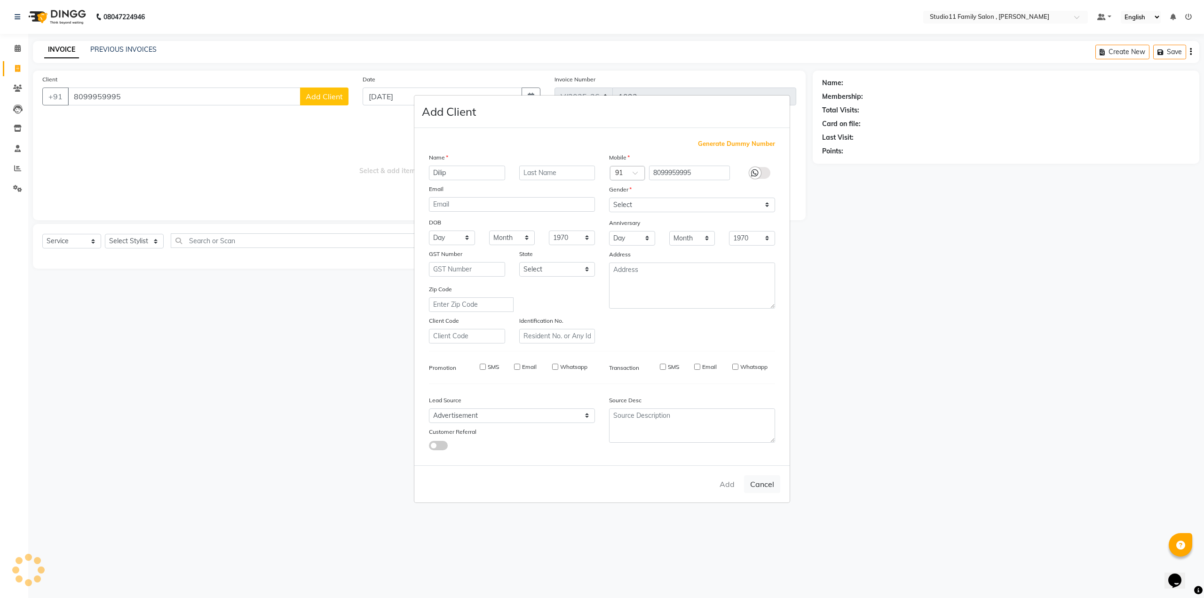
select select
checkbox input "false"
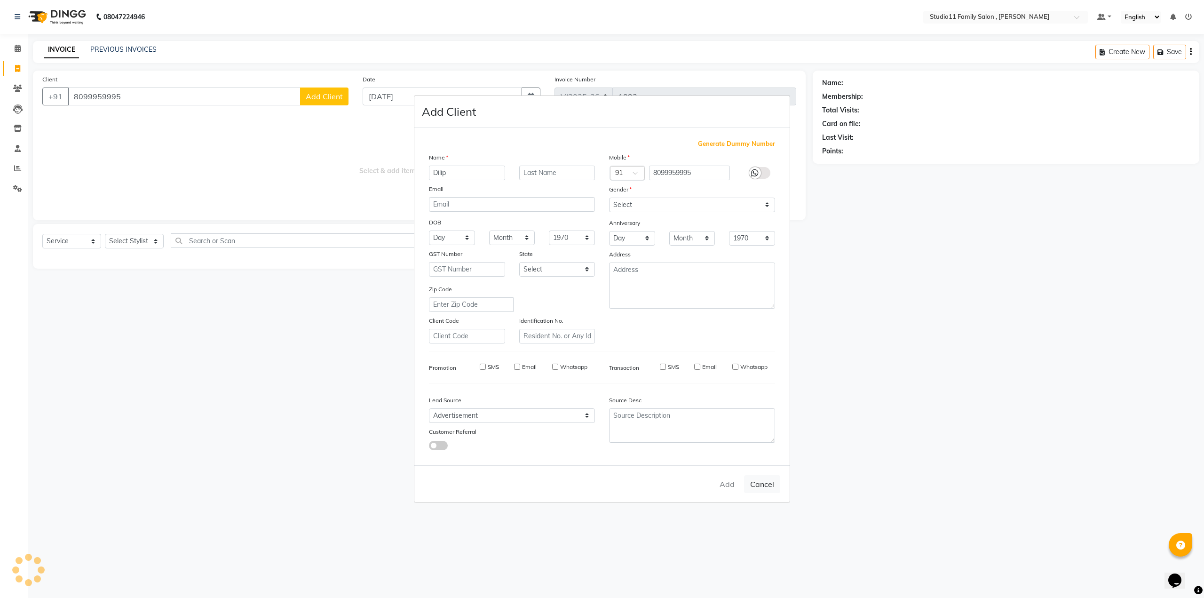
checkbox input "false"
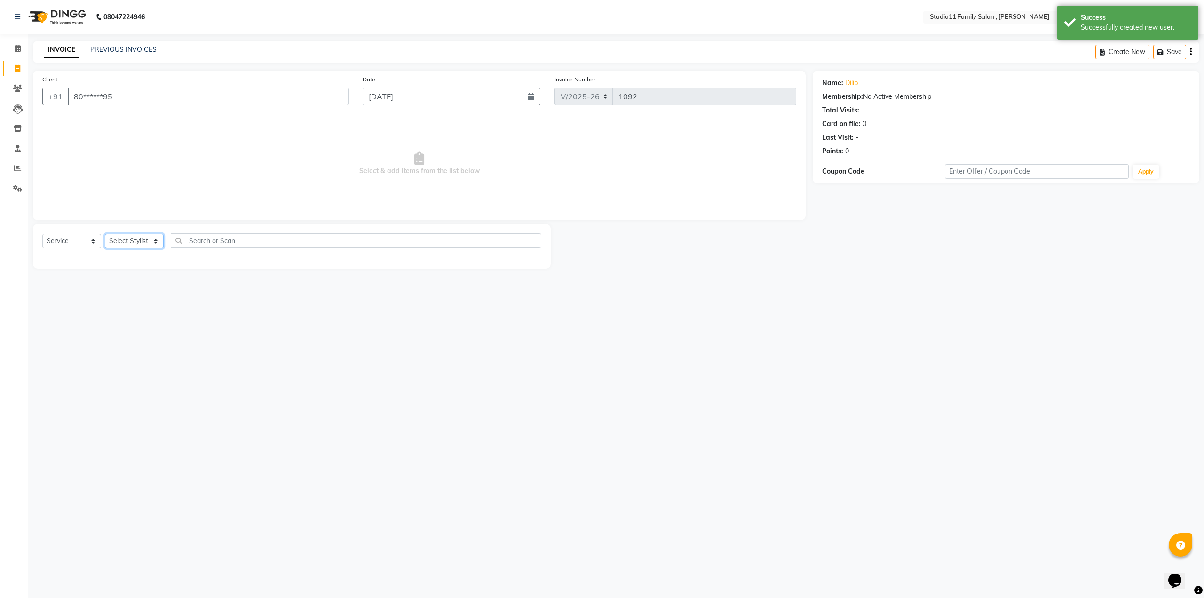
click at [140, 244] on select "Select Stylist [PERSON_NAME] Neha [PERSON_NAME] Preet [PERSON_NAME] [PERSON_NAM…" at bounding box center [134, 241] width 59 height 15
select select "85212"
click at [105, 234] on select "Select Stylist [PERSON_NAME] Neha [PERSON_NAME] Preet [PERSON_NAME] [PERSON_NAM…" at bounding box center [134, 241] width 59 height 15
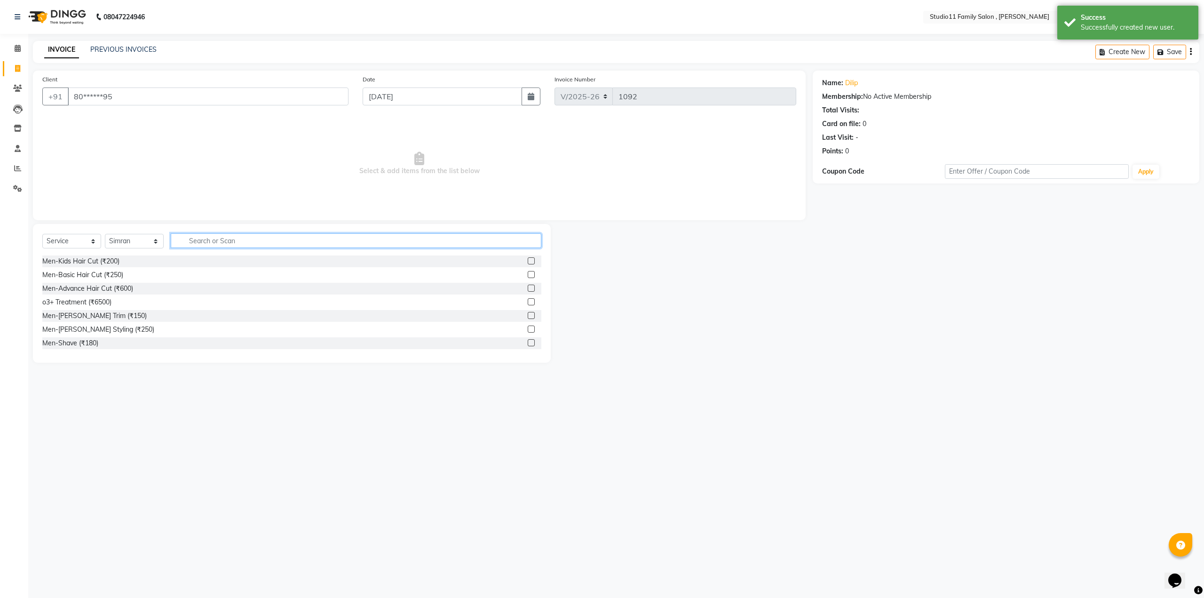
click at [223, 244] on input "text" at bounding box center [356, 240] width 371 height 15
type input "eye"
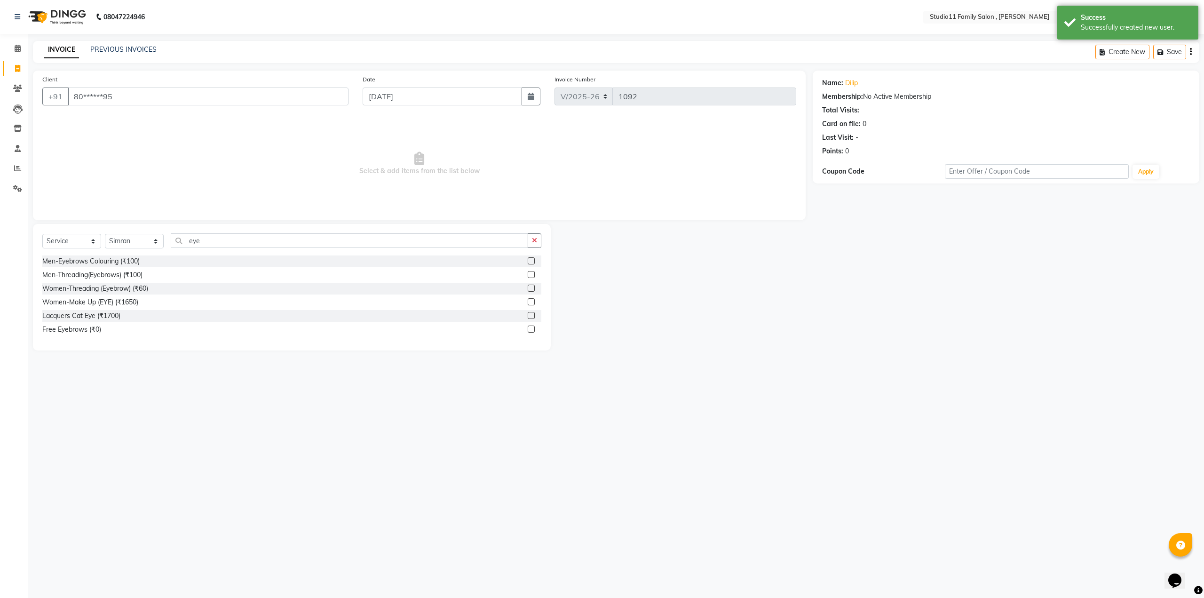
click at [531, 287] on label at bounding box center [531, 288] width 7 height 7
click at [531, 287] on input "checkbox" at bounding box center [531, 289] width 6 height 6
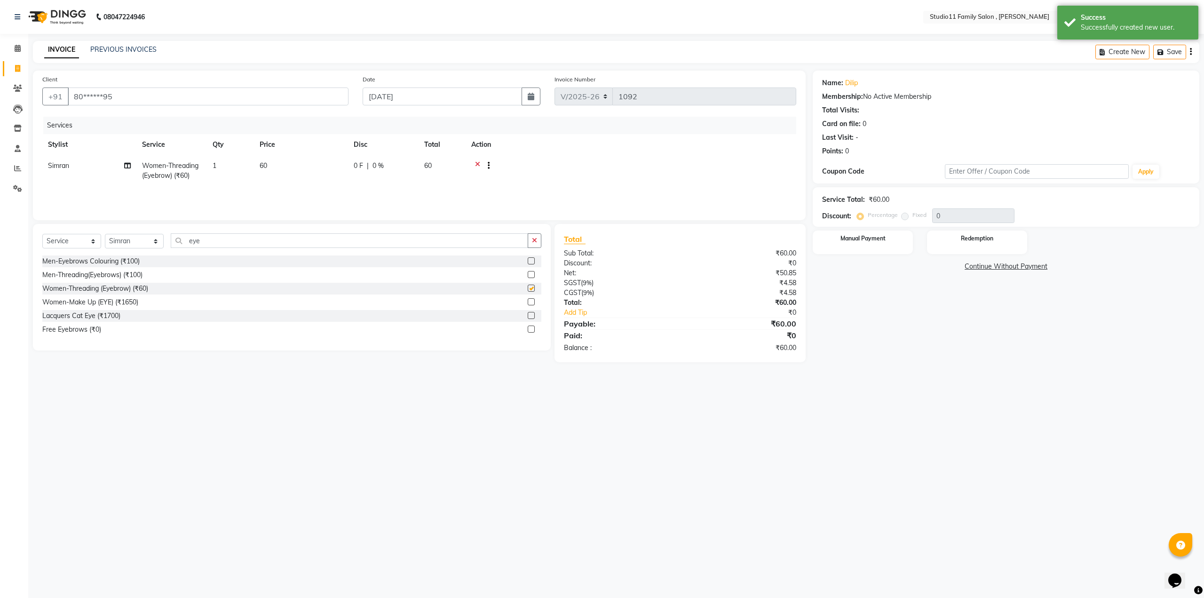
checkbox input "false"
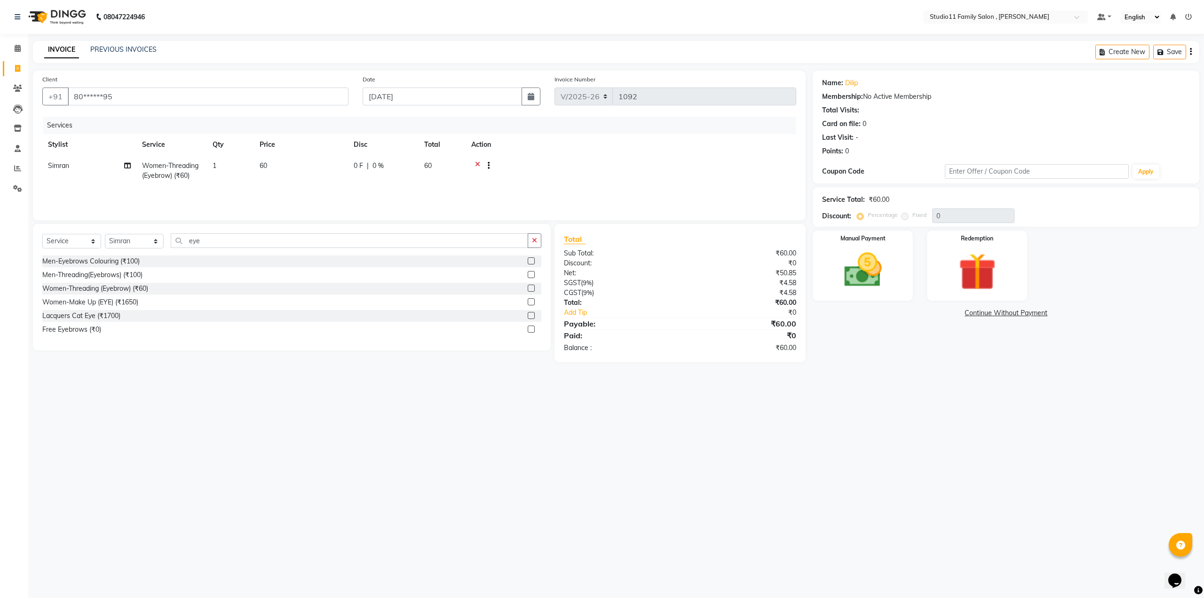
drag, startPoint x: 535, startPoint y: 240, endPoint x: 438, endPoint y: 242, distance: 97.9
click at [535, 242] on icon "button" at bounding box center [534, 240] width 5 height 7
type input "fore"
click at [527, 302] on div "Women-Threading (Forehead) (₹60)" at bounding box center [291, 302] width 499 height 12
click at [531, 305] on div at bounding box center [531, 303] width 6 height 10
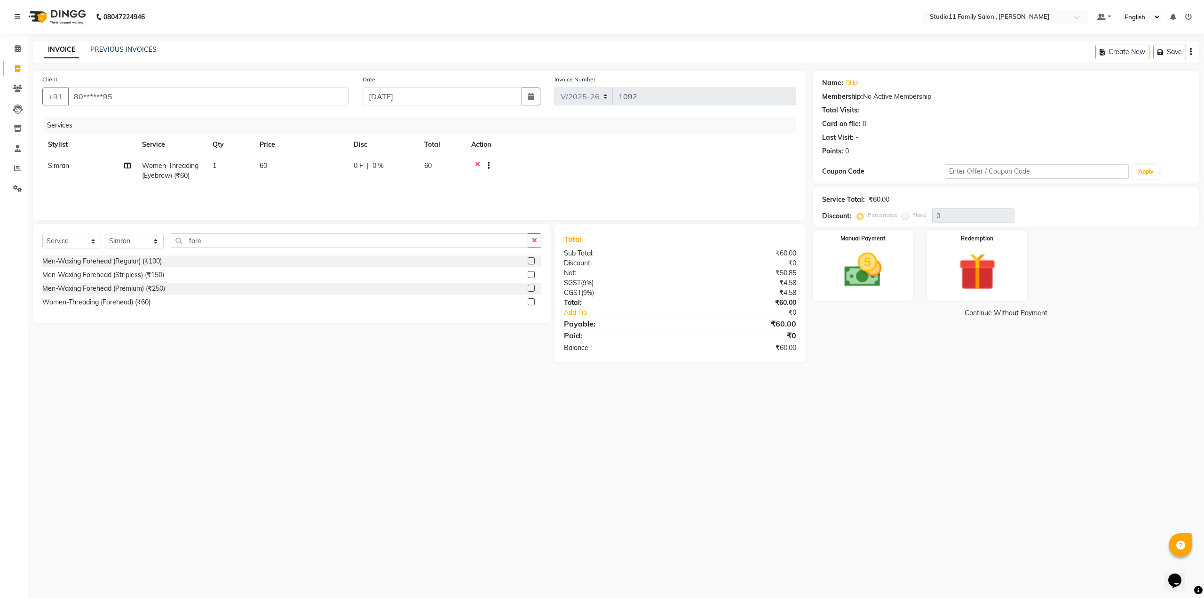
click at [531, 300] on label at bounding box center [531, 301] width 7 height 7
click at [531, 300] on input "checkbox" at bounding box center [531, 302] width 6 height 6
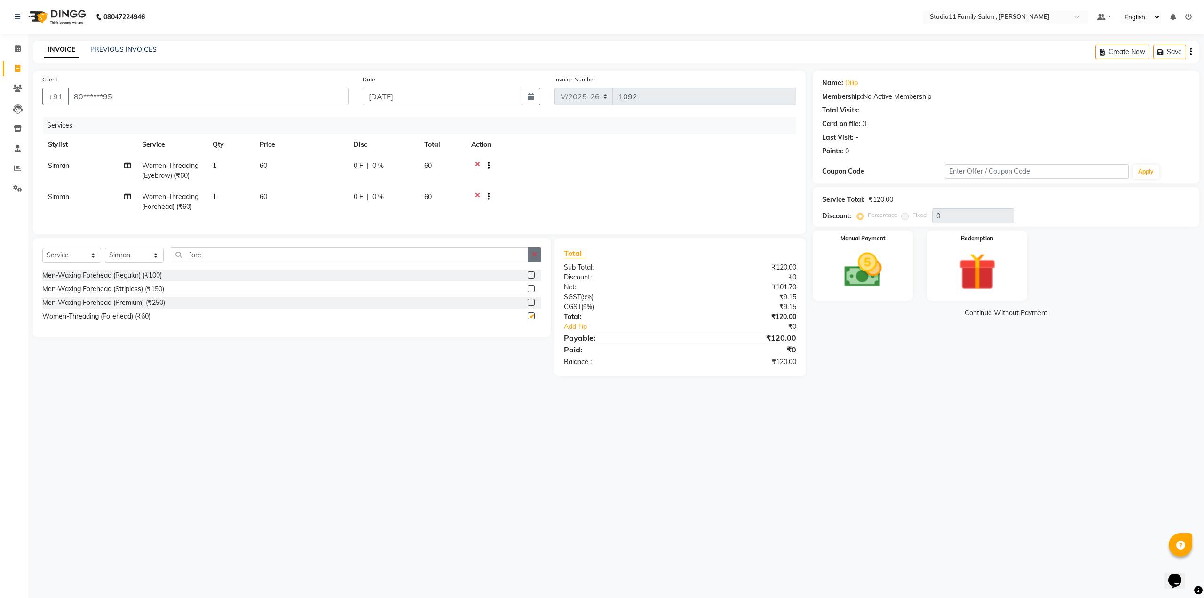
checkbox input "false"
drag, startPoint x: 535, startPoint y: 266, endPoint x: 484, endPoint y: 262, distance: 51.4
click at [534, 262] on button "button" at bounding box center [535, 254] width 14 height 15
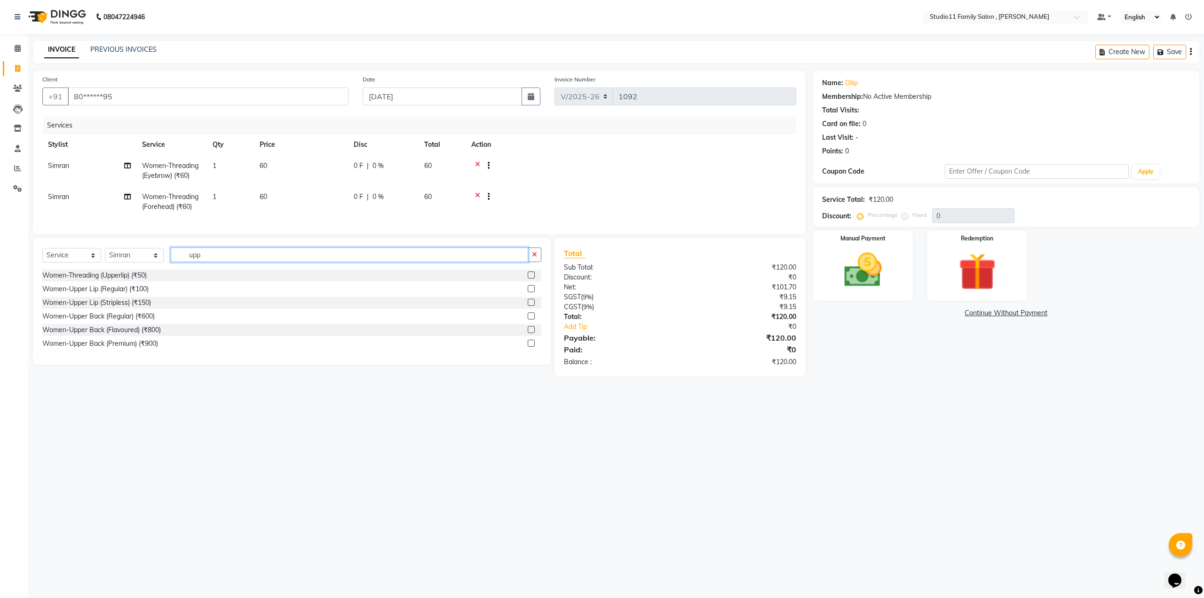
type input "upp"
click at [532, 279] on label at bounding box center [531, 274] width 7 height 7
click at [532, 279] on input "checkbox" at bounding box center [531, 275] width 6 height 6
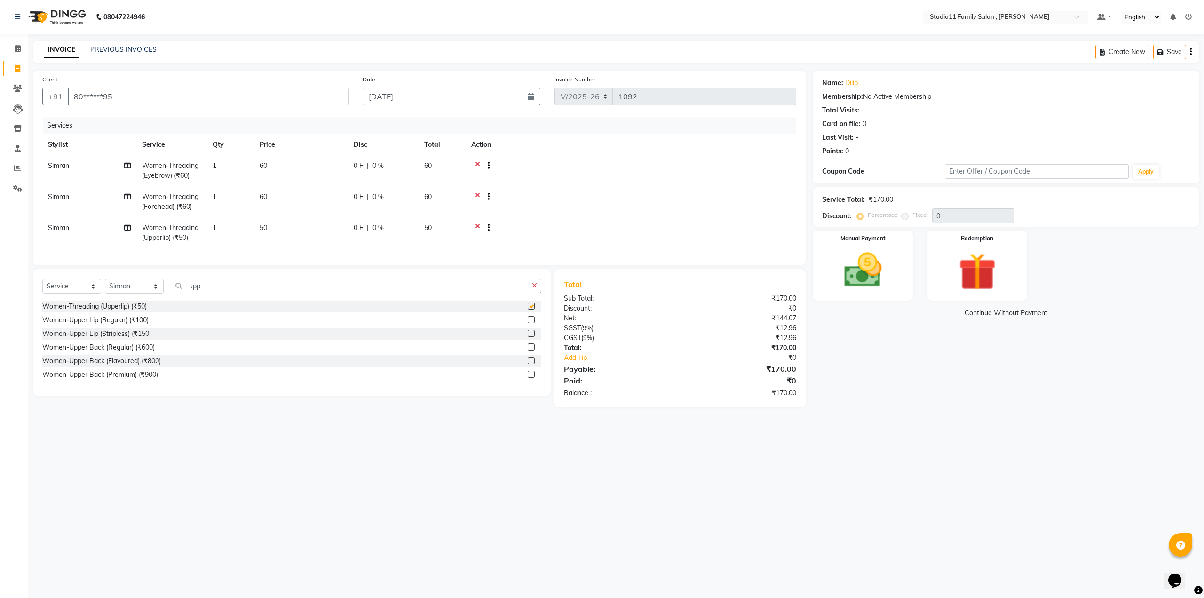
checkbox input "false"
click at [138, 294] on select "Select Stylist [PERSON_NAME] Neha [PERSON_NAME] Preet [PERSON_NAME] [PERSON_NAM…" at bounding box center [134, 286] width 59 height 15
select select "89709"
click at [105, 286] on select "Select Stylist [PERSON_NAME] Neha [PERSON_NAME] Preet [PERSON_NAME] [PERSON_NAM…" at bounding box center [134, 286] width 59 height 15
click at [532, 289] on icon "button" at bounding box center [534, 285] width 5 height 7
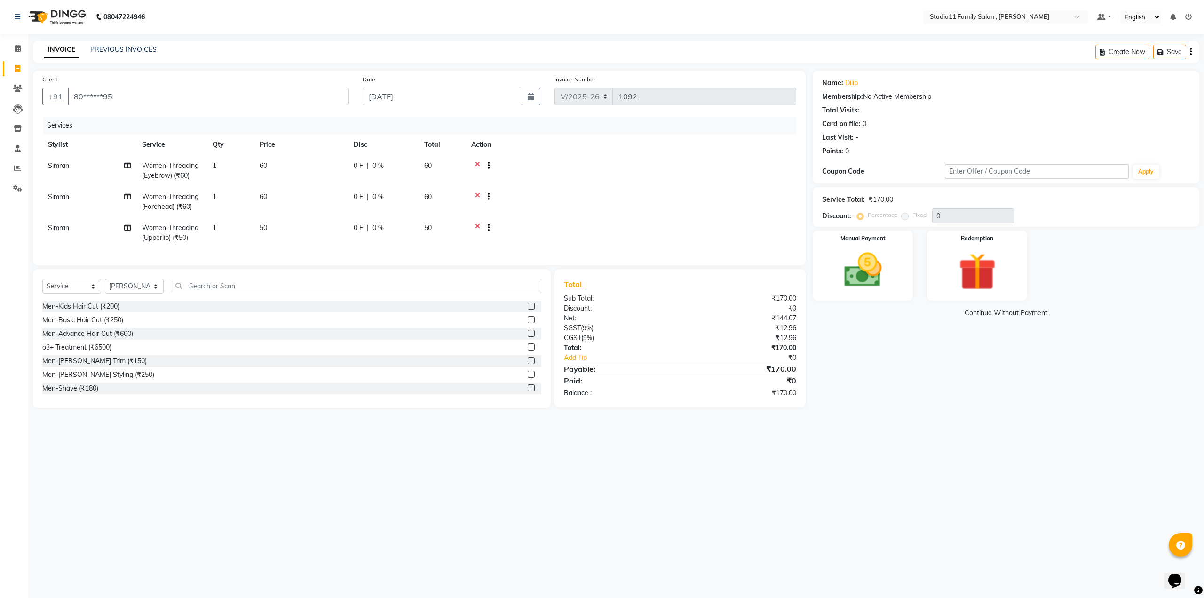
click at [528, 364] on label at bounding box center [531, 360] width 7 height 7
click at [528, 364] on input "checkbox" at bounding box center [531, 361] width 6 height 6
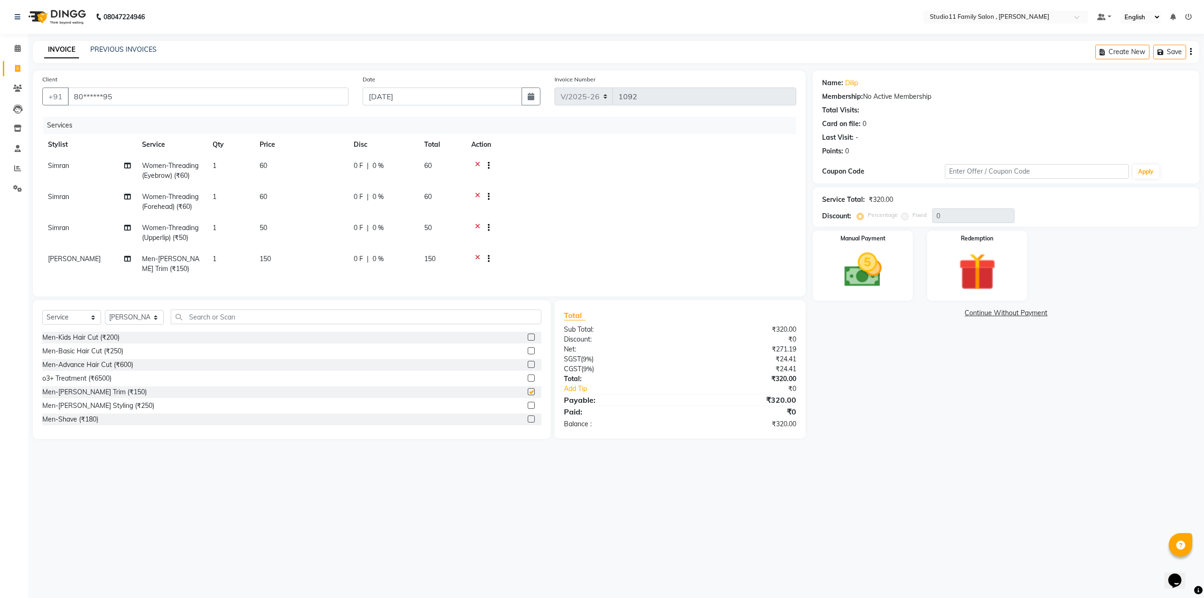
checkbox input "false"
click at [477, 194] on icon at bounding box center [477, 198] width 5 height 12
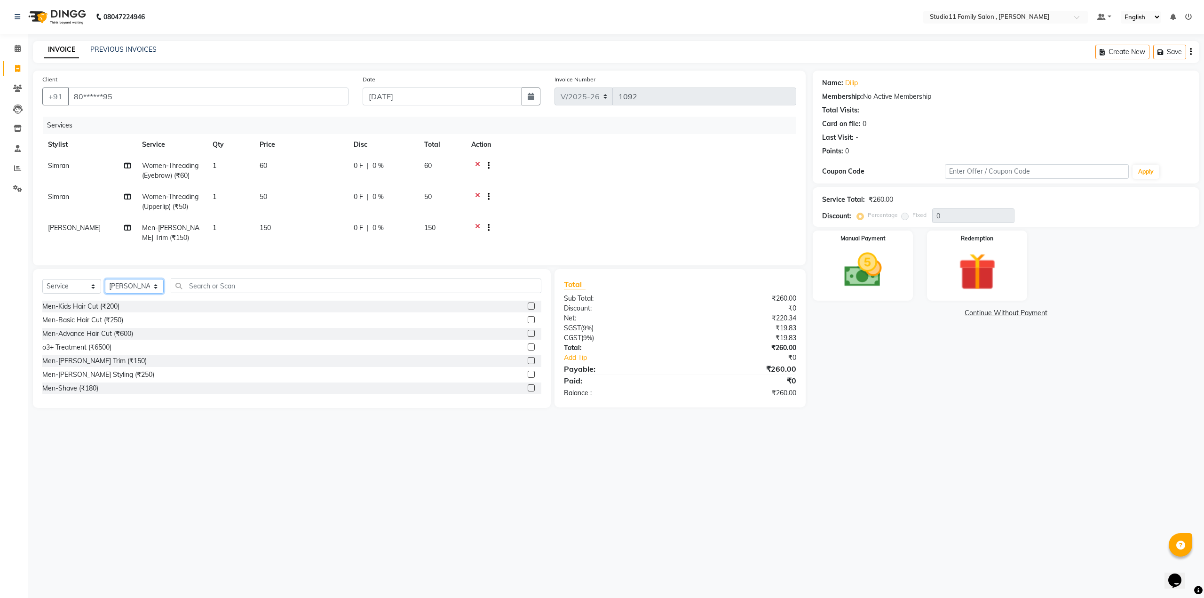
click at [119, 291] on select "Select Stylist [PERSON_NAME] Neha [PERSON_NAME] Preet [PERSON_NAME] [PERSON_NAM…" at bounding box center [134, 286] width 59 height 15
select select "85212"
click at [105, 286] on select "Select Stylist [PERSON_NAME] Neha [PERSON_NAME] Preet [PERSON_NAME] [PERSON_NAM…" at bounding box center [134, 286] width 59 height 15
click at [279, 293] on input "text" at bounding box center [356, 286] width 371 height 15
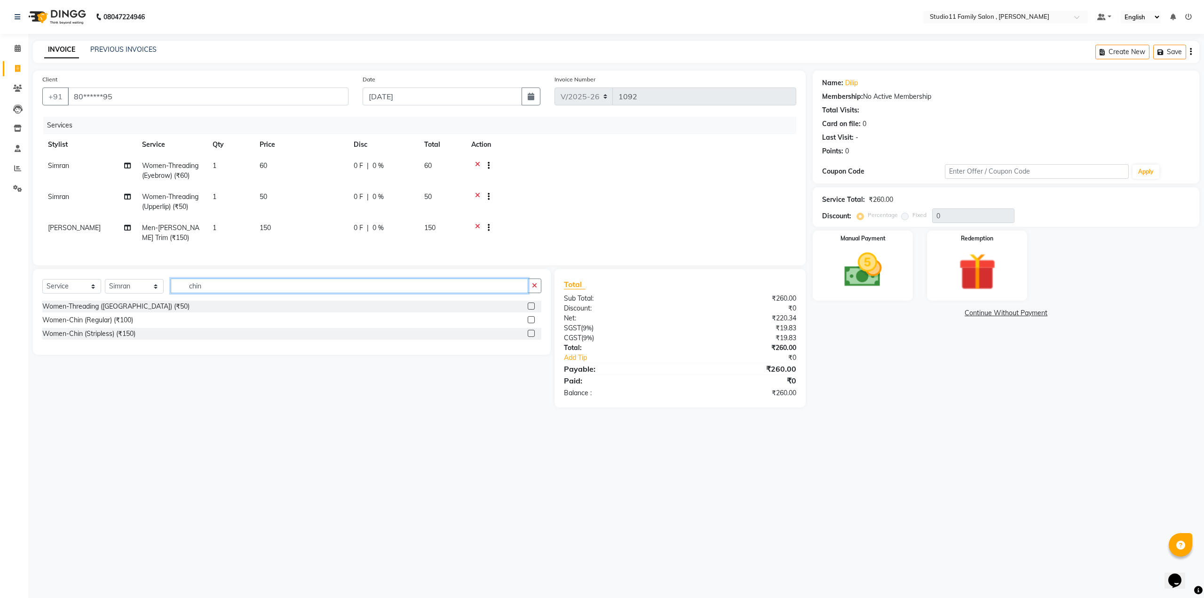
type input "chin"
click at [529, 310] on label at bounding box center [531, 306] width 7 height 7
click at [529, 310] on input "checkbox" at bounding box center [531, 306] width 6 height 6
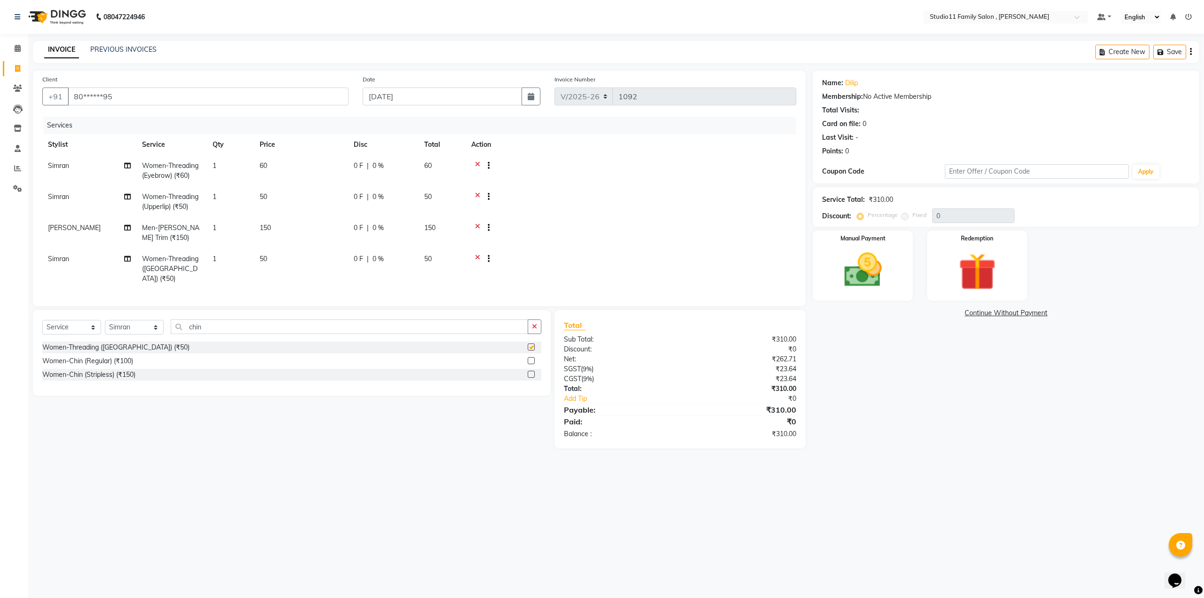
checkbox input "false"
click at [455, 519] on div "08047224946 Select Location × Studio11 Family Salon , Aditya Nagar Default Pane…" at bounding box center [602, 299] width 1204 height 598
click at [884, 274] on img at bounding box center [863, 270] width 64 height 45
click at [963, 316] on span "Comp" at bounding box center [957, 313] width 20 height 11
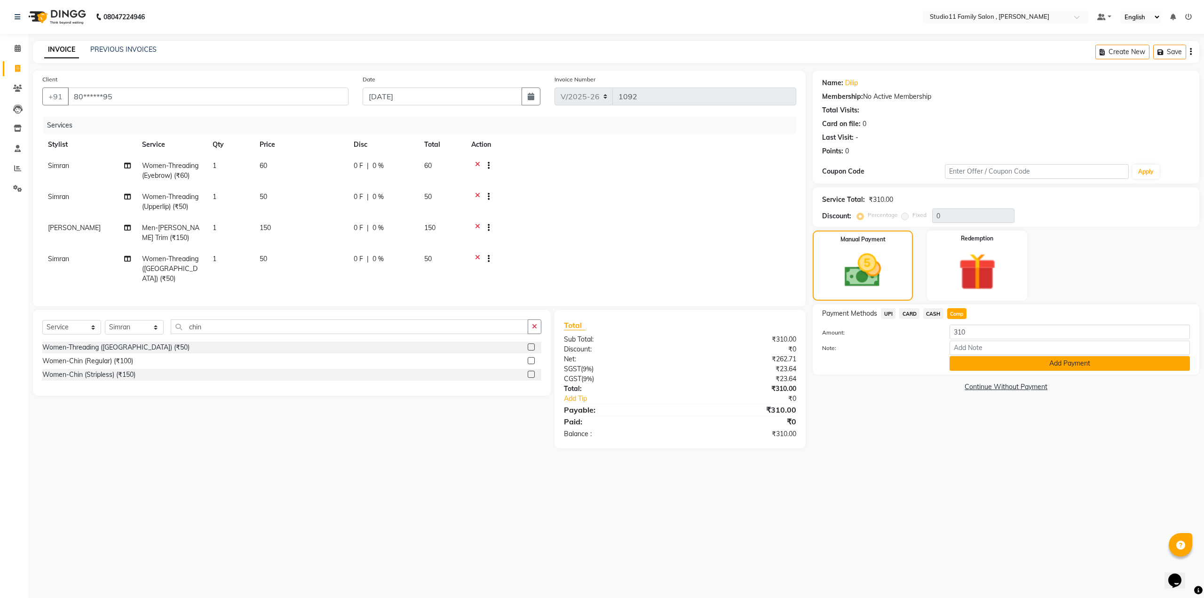
click at [1030, 363] on button "Add Payment" at bounding box center [1070, 363] width 240 height 15
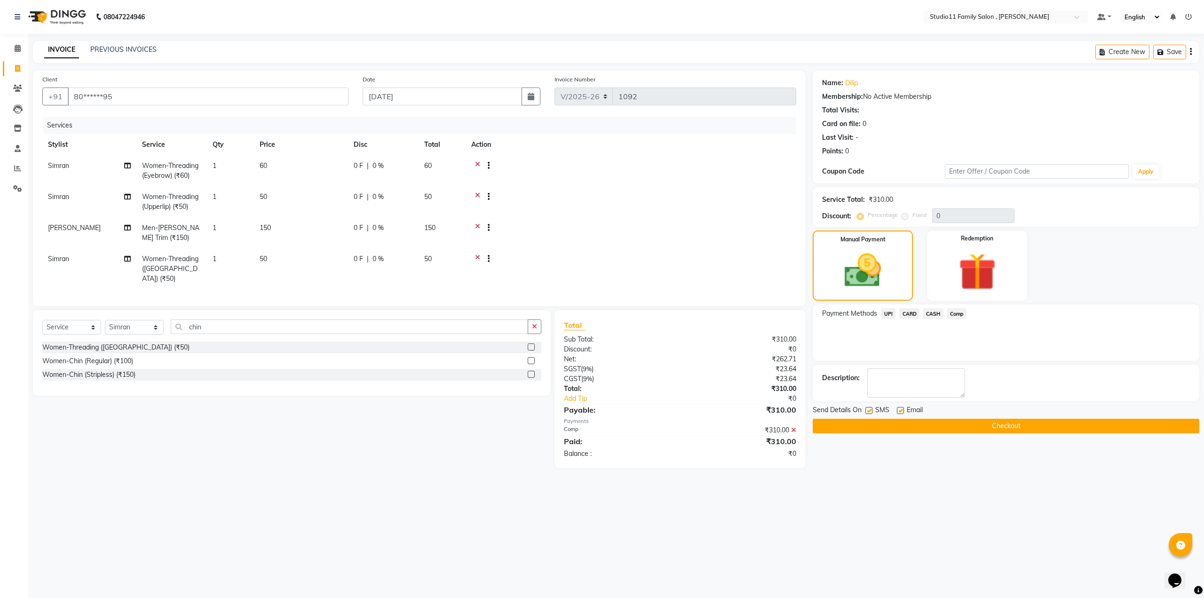
click at [954, 431] on button "Checkout" at bounding box center [1006, 426] width 387 height 15
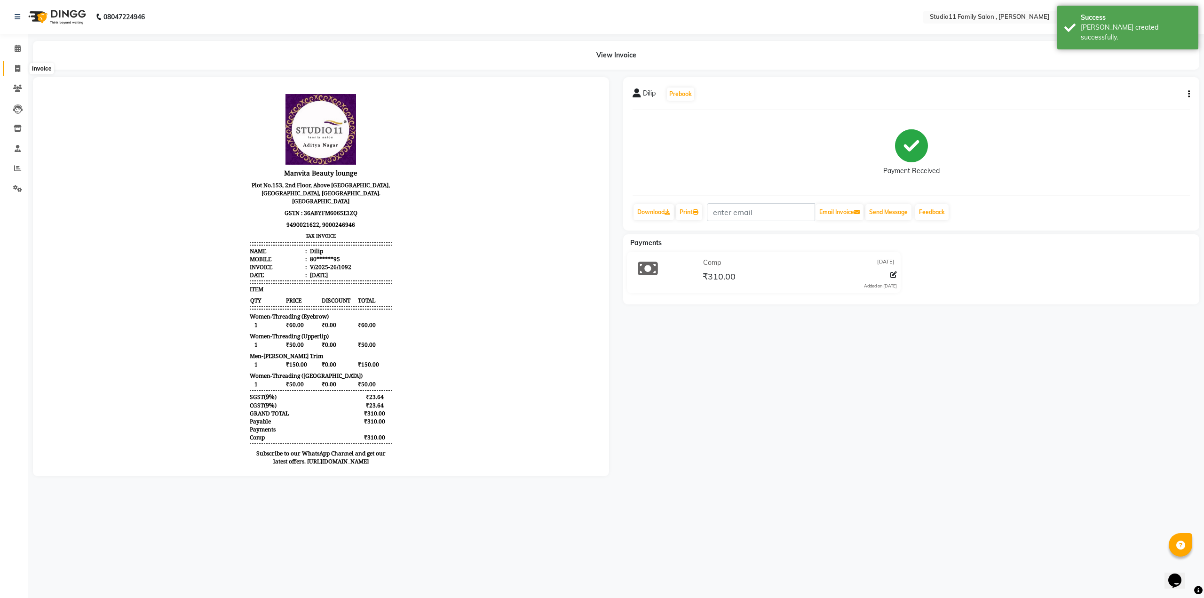
click at [17, 65] on icon at bounding box center [17, 68] width 5 height 7
select select "service"
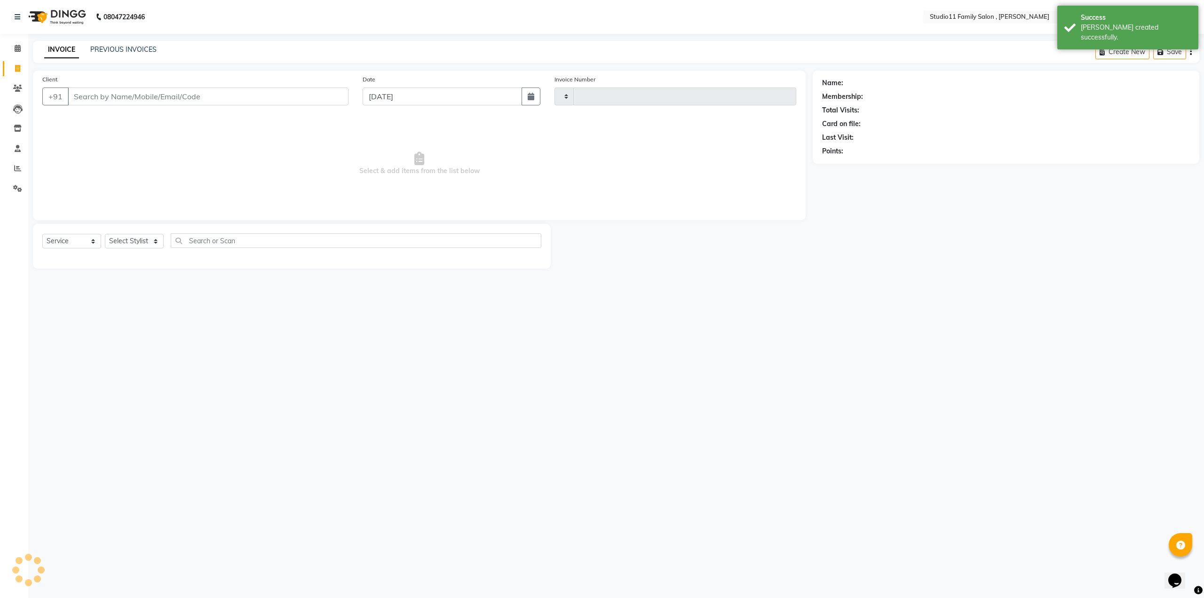
type input "1093"
select select "7303"
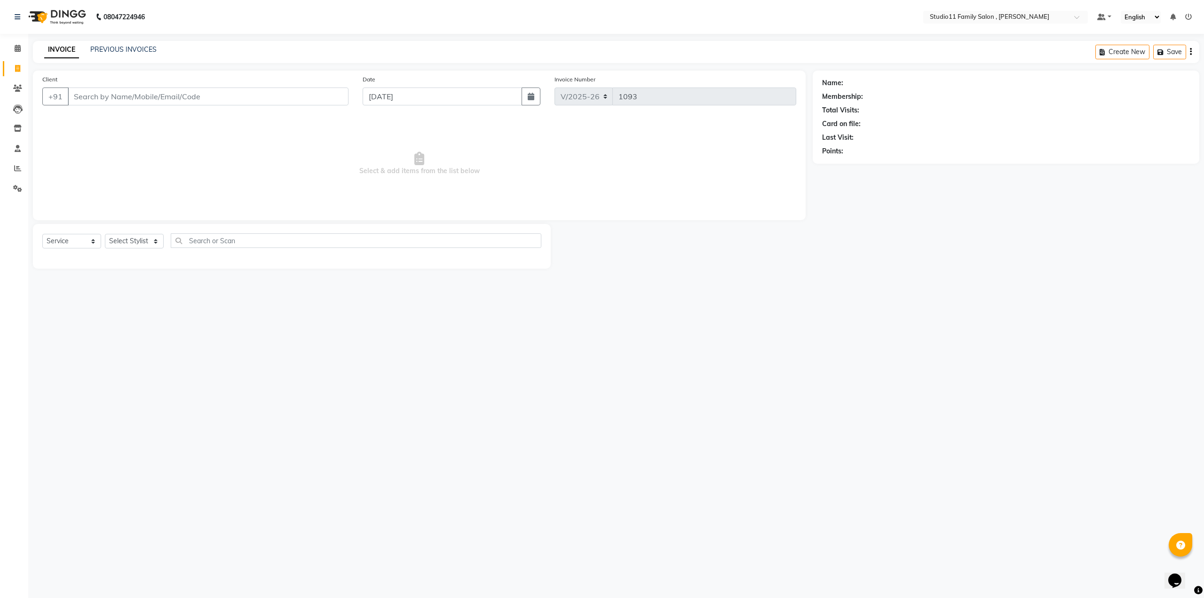
click at [221, 154] on span "Select & add items from the list below" at bounding box center [419, 164] width 754 height 94
click at [121, 52] on link "PREVIOUS INVOICES" at bounding box center [123, 49] width 66 height 8
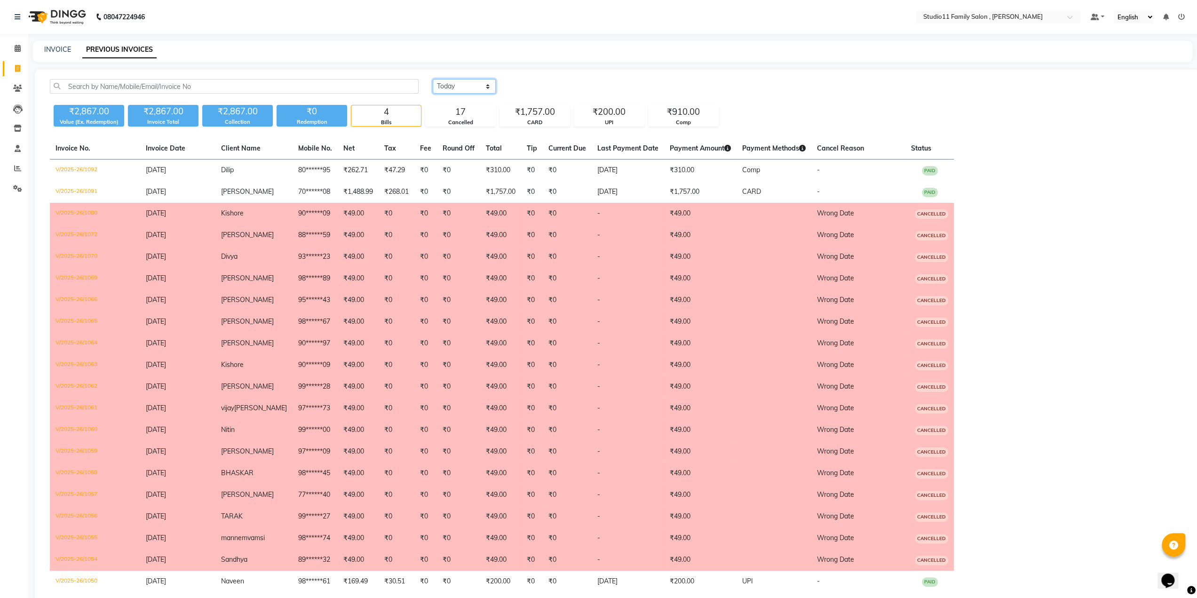
click at [457, 88] on select "[DATE] [DATE] Custom Range" at bounding box center [464, 86] width 63 height 15
click at [433, 79] on select "[DATE] [DATE] Custom Range" at bounding box center [464, 86] width 63 height 15
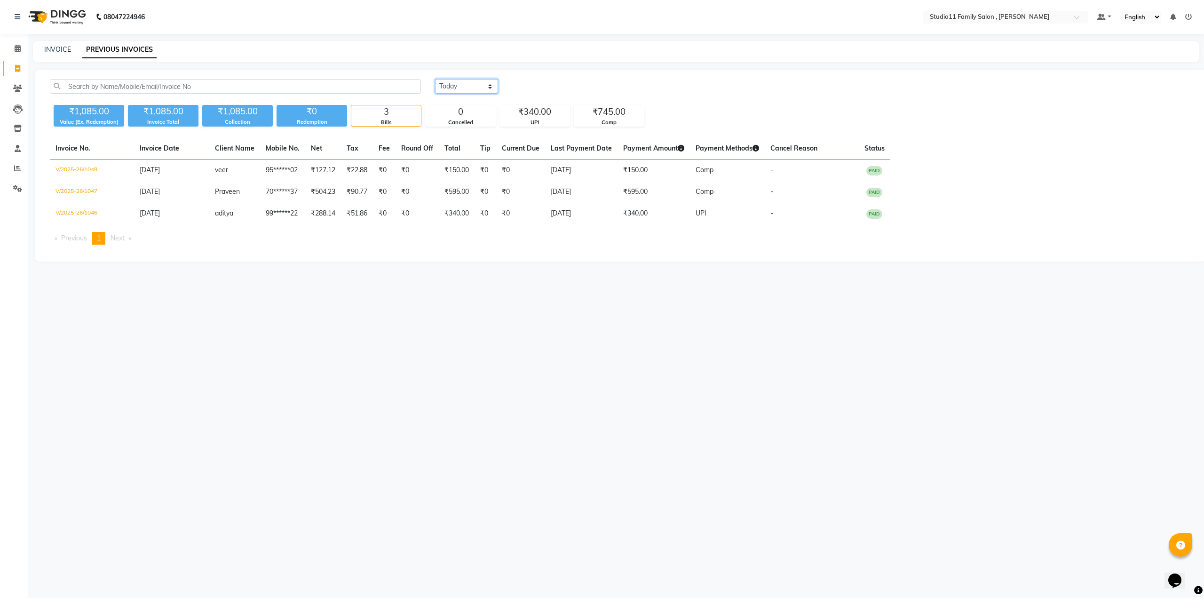
click at [468, 85] on select "[DATE] [DATE] Custom Range" at bounding box center [466, 86] width 63 height 15
select select "[DATE]"
click at [435, 79] on select "[DATE] [DATE] Custom Range" at bounding box center [466, 86] width 63 height 15
click at [410, 260] on div "[DATE] [DATE] Custom Range ₹1,085.00 Value (Ex. Redemption) ₹1,085.00 Invoice T…" at bounding box center [621, 166] width 1172 height 192
click at [480, 88] on select "[DATE] [DATE] Custom Range" at bounding box center [466, 86] width 63 height 15
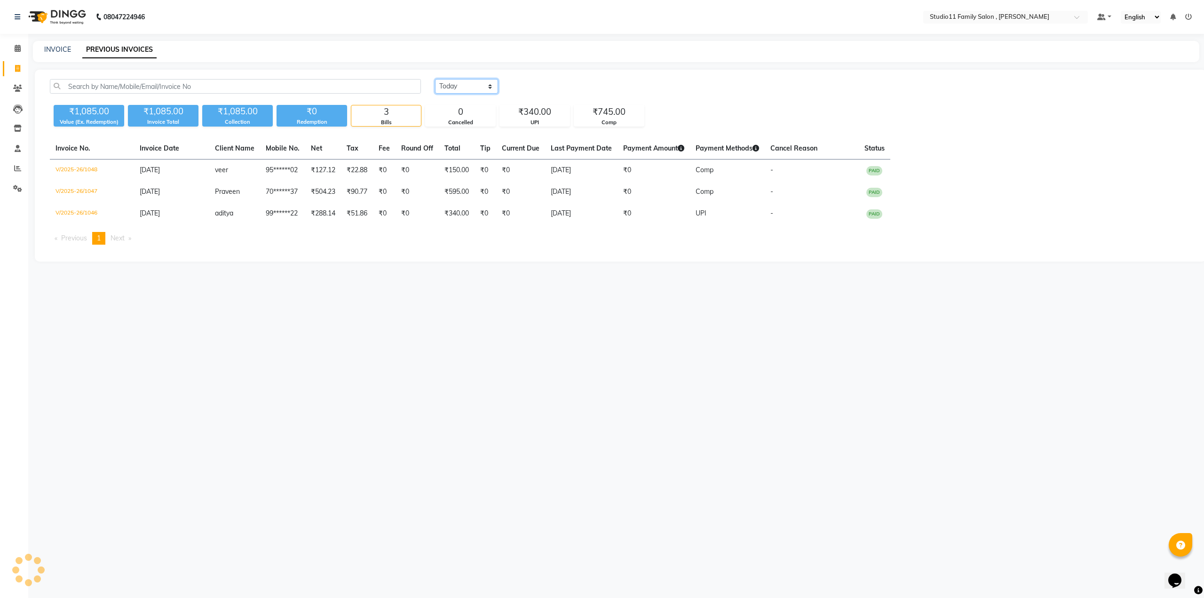
click at [435, 79] on select "[DATE] [DATE] Custom Range" at bounding box center [466, 86] width 63 height 15
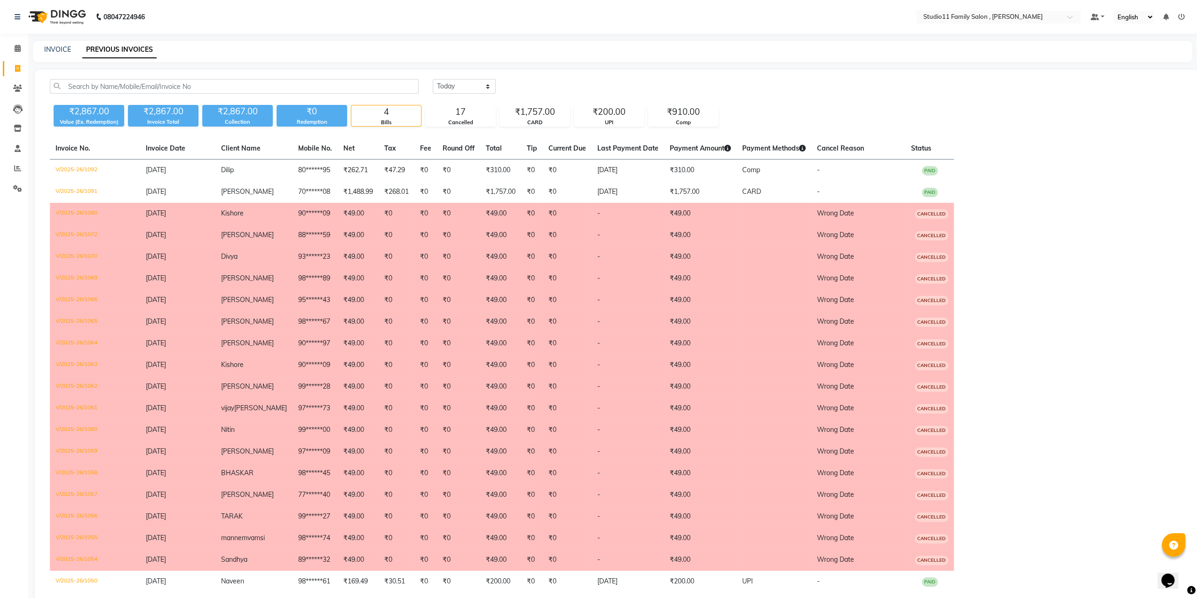
click at [1054, 232] on table "Invoice No. Invoice Date Client Name Mobile No. Net Tax Fee Round Off Total Tip…" at bounding box center [617, 376] width 1135 height 476
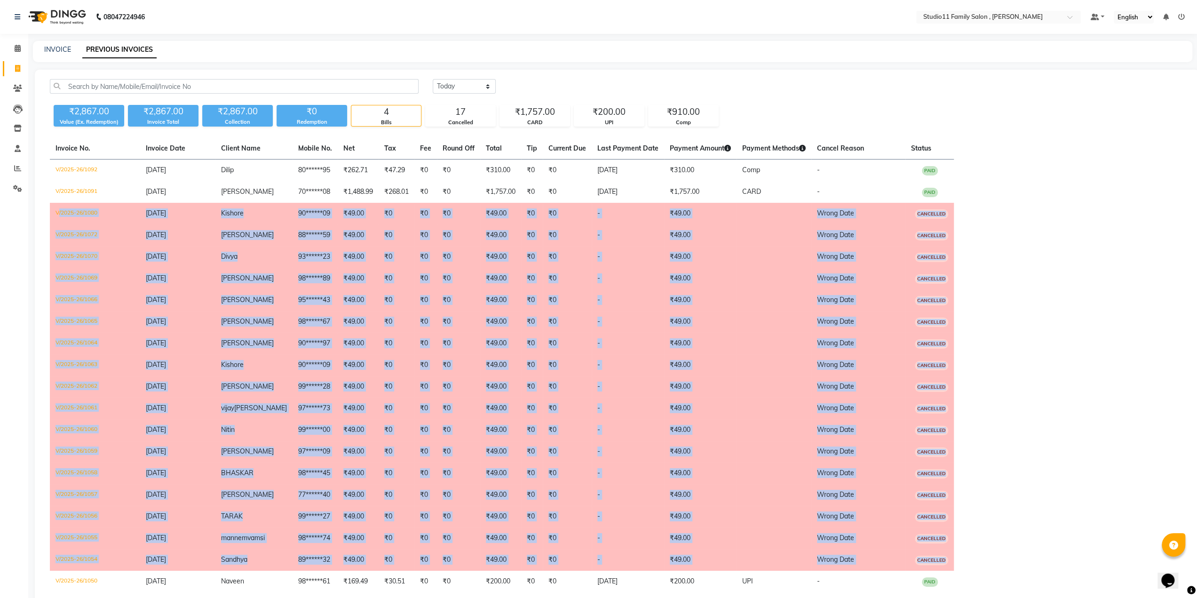
drag, startPoint x: 45, startPoint y: 208, endPoint x: 967, endPoint y: 564, distance: 988.3
click at [967, 564] on div "Invoice No. Invoice Date Client Name Mobile No. Net Tax Fee Round Off Total Tip…" at bounding box center [617, 390] width 1146 height 504
drag, startPoint x: 1036, startPoint y: 268, endPoint x: 1030, endPoint y: 271, distance: 6.7
click at [1036, 268] on table "Invoice No. Invoice Date Client Name Mobile No. Net Tax Fee Round Off Total Tip…" at bounding box center [617, 376] width 1135 height 476
click at [44, 207] on div "Invoice No. Invoice Date Client Name Mobile No. Net Tax Fee Round Off Total Tip…" at bounding box center [617, 390] width 1146 height 504
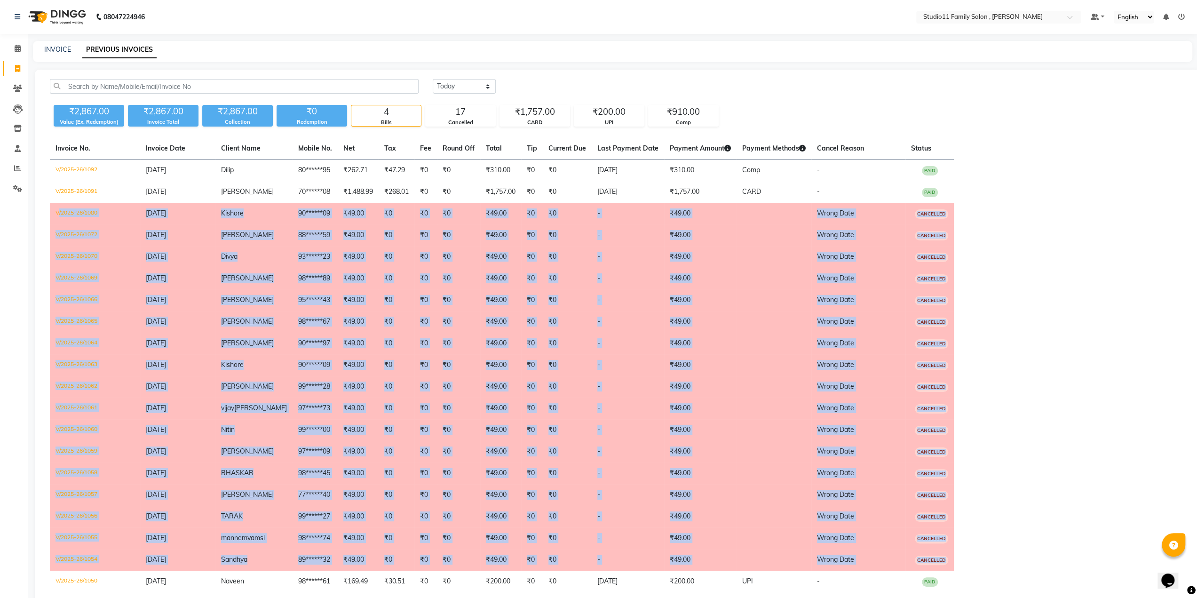
drag, startPoint x: 45, startPoint y: 207, endPoint x: 963, endPoint y: 552, distance: 981.7
click at [963, 552] on div "Invoice No. Invoice Date Client Name Mobile No. Net Tax Fee Round Off Total Tip…" at bounding box center [617, 390] width 1146 height 504
click at [1039, 414] on table "Invoice No. Invoice Date Client Name Mobile No. Net Tax Fee Round Off Total Tip…" at bounding box center [617, 376] width 1135 height 476
drag, startPoint x: 63, startPoint y: 228, endPoint x: 976, endPoint y: 553, distance: 969.1
click at [976, 553] on div "[DATE] [DATE] Custom Range ₹2,867.00 Value (Ex. Redemption) ₹2,867.00 Invoice T…" at bounding box center [617, 360] width 1165 height 581
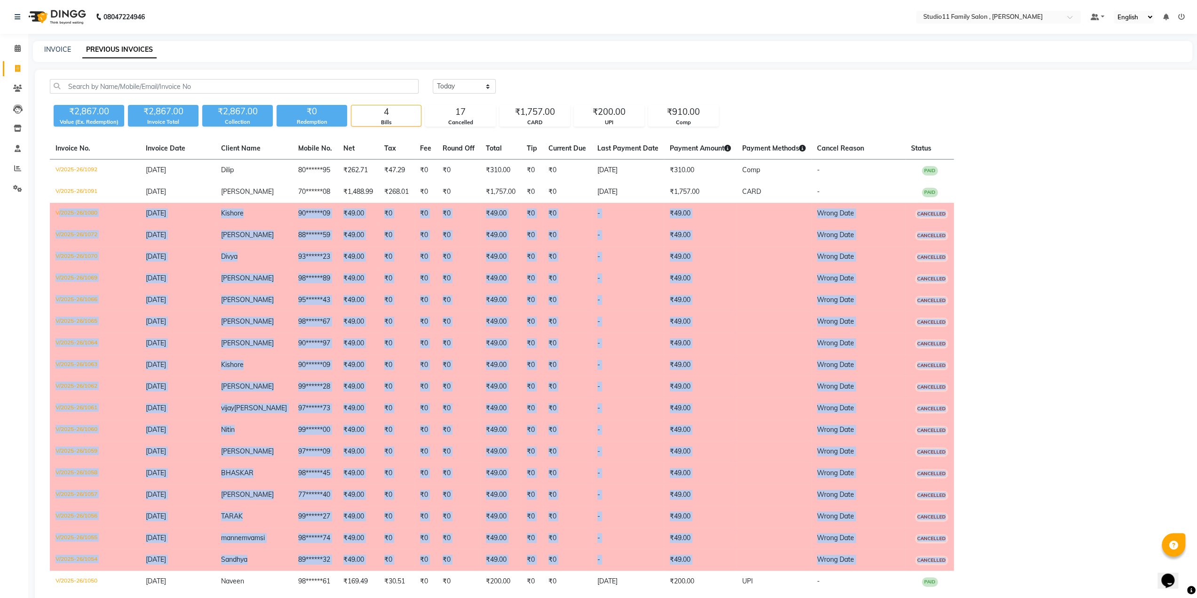
click at [994, 474] on table "Invoice No. Invoice Date Client Name Mobile No. Net Tax Fee Round Off Total Tip…" at bounding box center [617, 376] width 1135 height 476
drag, startPoint x: 41, startPoint y: 212, endPoint x: 953, endPoint y: 555, distance: 973.9
click at [953, 555] on div "[DATE] [DATE] Custom Range ₹2,867.00 Value (Ex. Redemption) ₹2,867.00 Invoice T…" at bounding box center [617, 360] width 1165 height 581
click at [1021, 523] on table "Invoice No. Invoice Date Client Name Mobile No. Net Tax Fee Round Off Total Tip…" at bounding box center [617, 376] width 1135 height 476
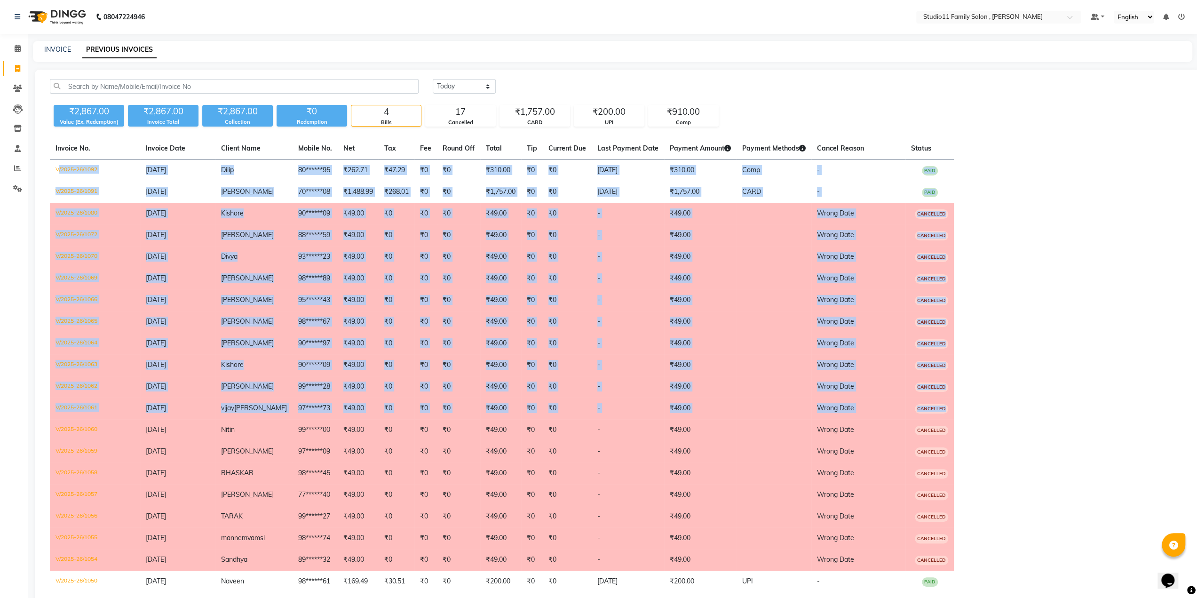
drag, startPoint x: 53, startPoint y: 168, endPoint x: 1038, endPoint y: 373, distance: 1006.3
click at [1037, 390] on table "Invoice No. Invoice Date Client Name Mobile No. Net Tax Fee Round Off Total Tip…" at bounding box center [617, 376] width 1135 height 476
click at [1054, 299] on table "Invoice No. Invoice Date Client Name Mobile No. Net Tax Fee Round Off Total Tip…" at bounding box center [617, 376] width 1135 height 476
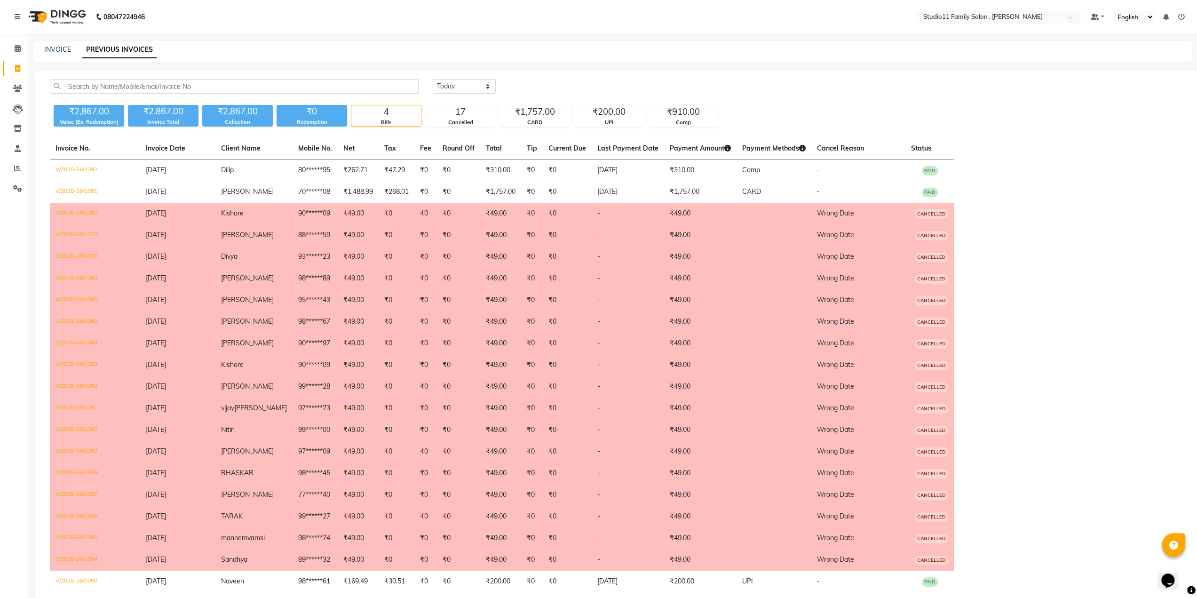
drag, startPoint x: 893, startPoint y: 175, endPoint x: 1141, endPoint y: 172, distance: 248.4
click at [1141, 172] on table "Invoice No. Invoice Date Client Name Mobile No. Net Tax Fee Round Off Total Tip…" at bounding box center [617, 376] width 1135 height 476
click at [15, 184] on span at bounding box center [17, 188] width 16 height 11
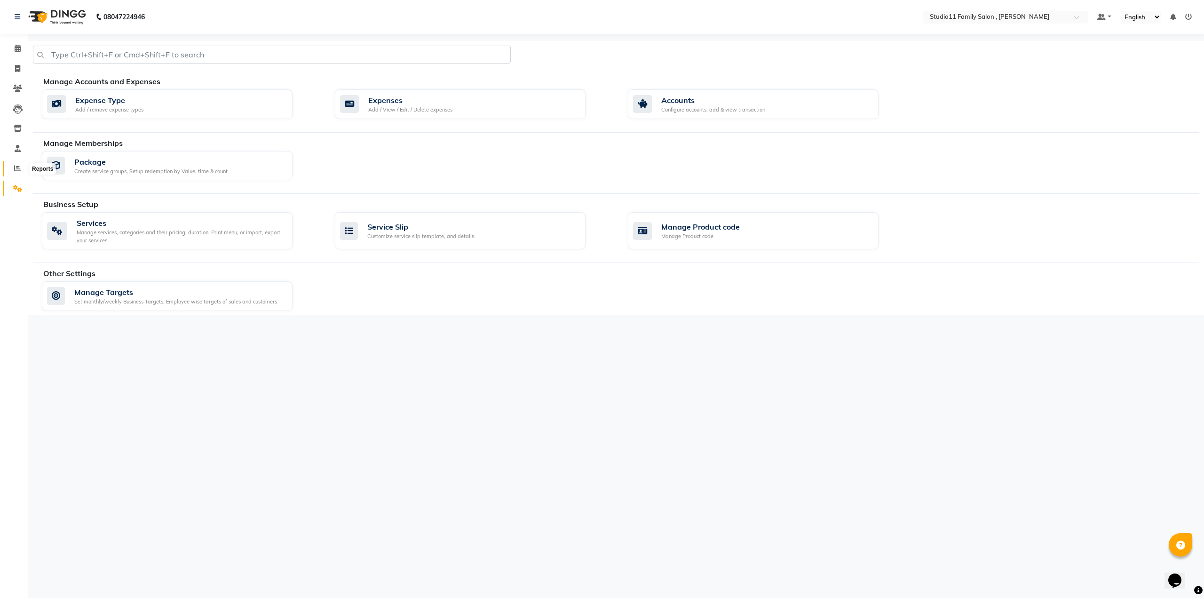
click at [17, 170] on icon at bounding box center [17, 168] width 7 height 7
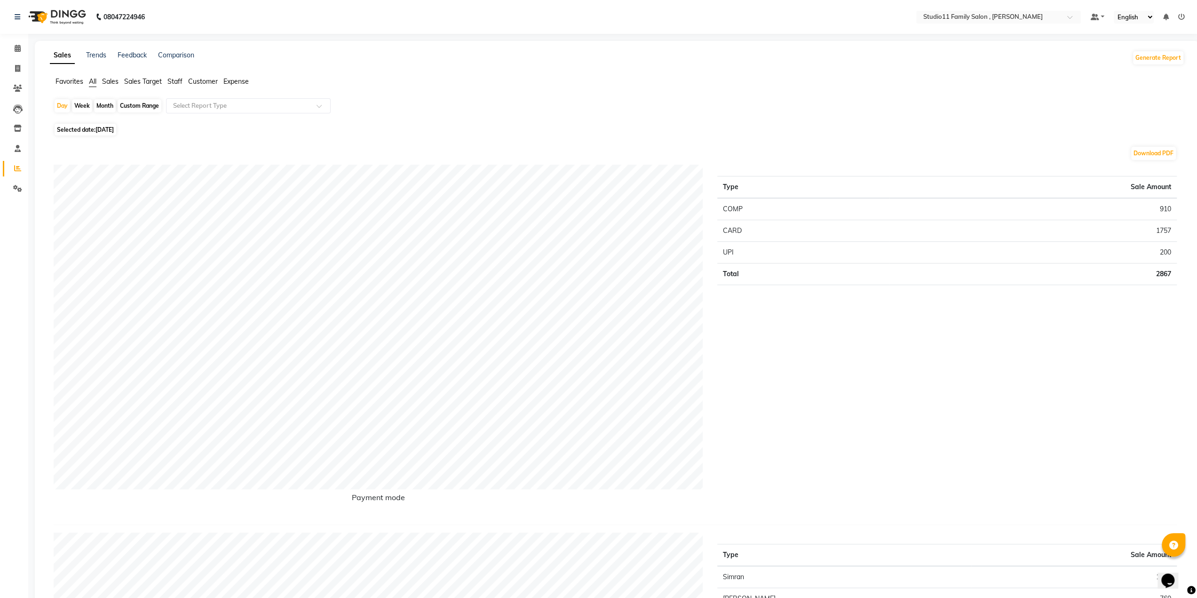
click at [162, 83] on span "Sales Target" at bounding box center [143, 81] width 38 height 8
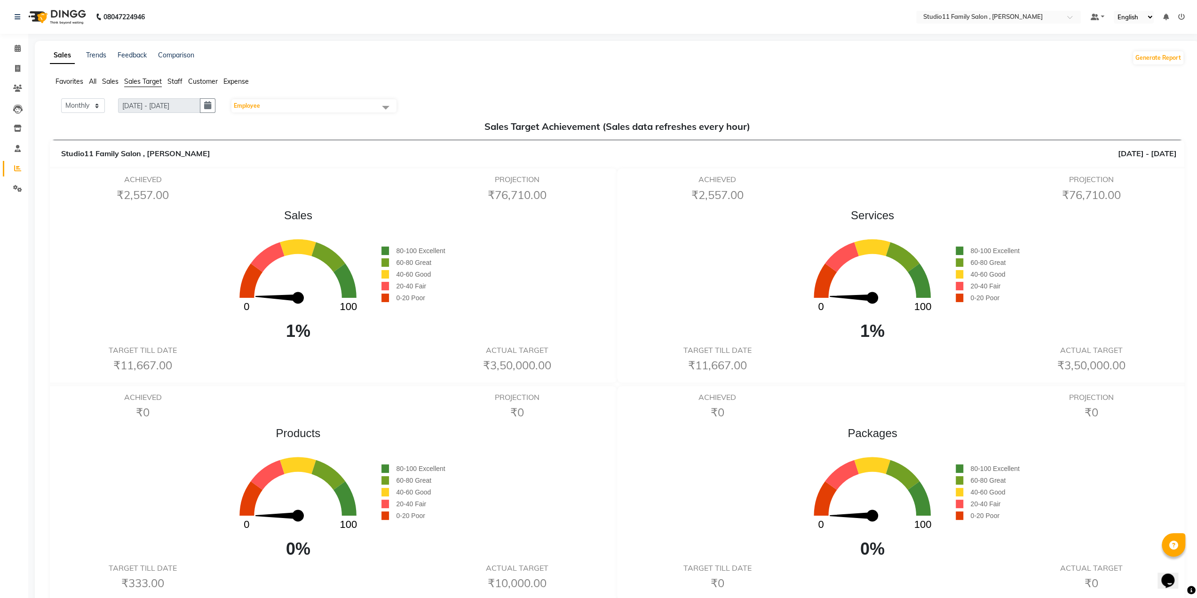
click at [173, 82] on span "Staff" at bounding box center [174, 81] width 15 height 8
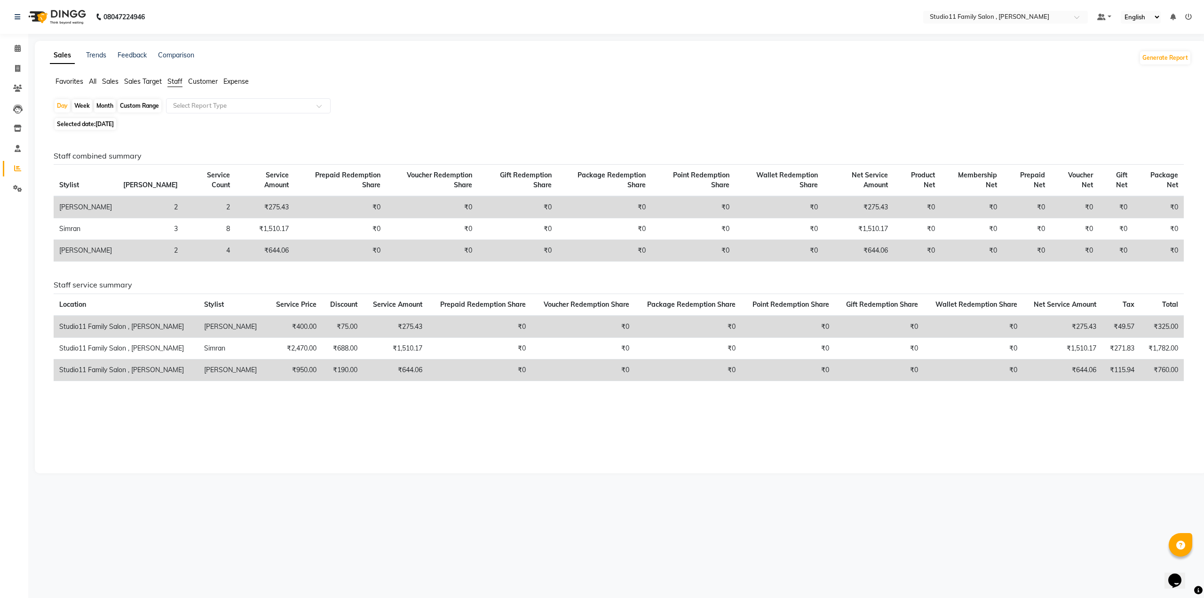
click at [100, 101] on div "Month" at bounding box center [105, 105] width 22 height 13
select select "9"
select select "2025"
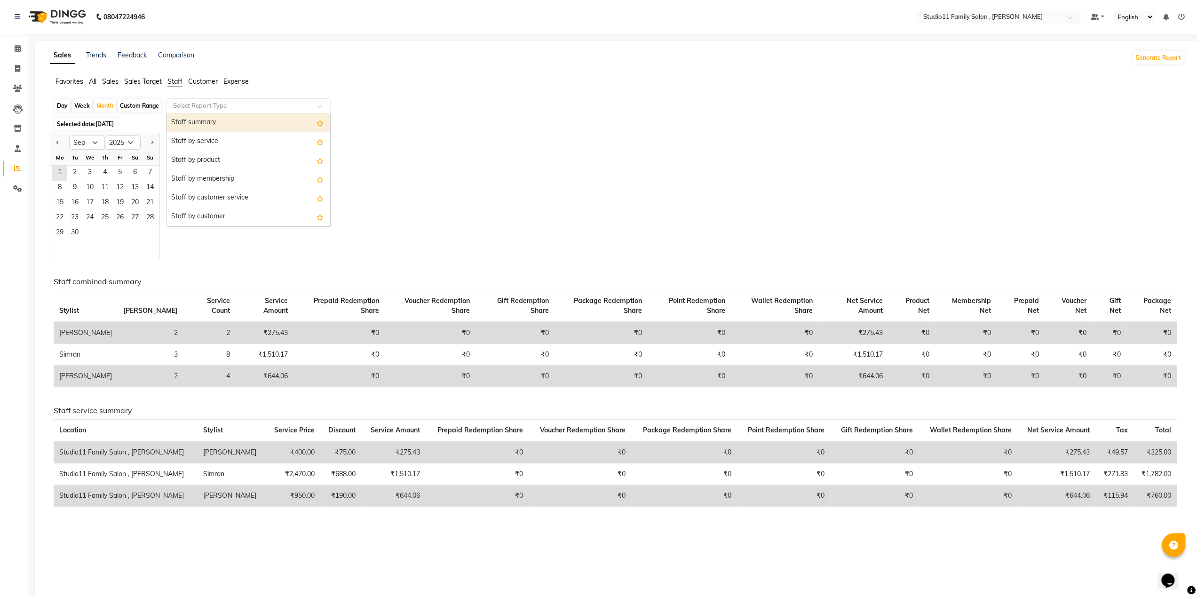
click at [201, 104] on input "text" at bounding box center [238, 105] width 135 height 9
click at [201, 105] on input "text" at bounding box center [238, 105] width 135 height 9
click at [54, 144] on div at bounding box center [59, 142] width 19 height 15
click at [56, 144] on button "Previous month" at bounding box center [58, 142] width 8 height 15
select select "8"
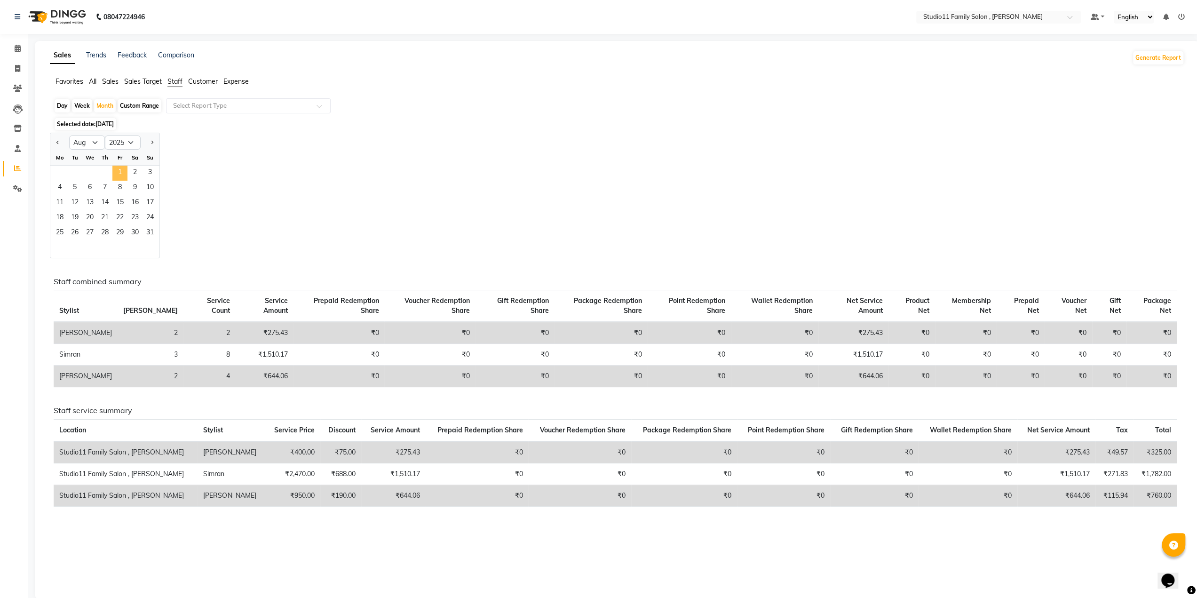
click at [121, 175] on span "1" at bounding box center [119, 173] width 15 height 15
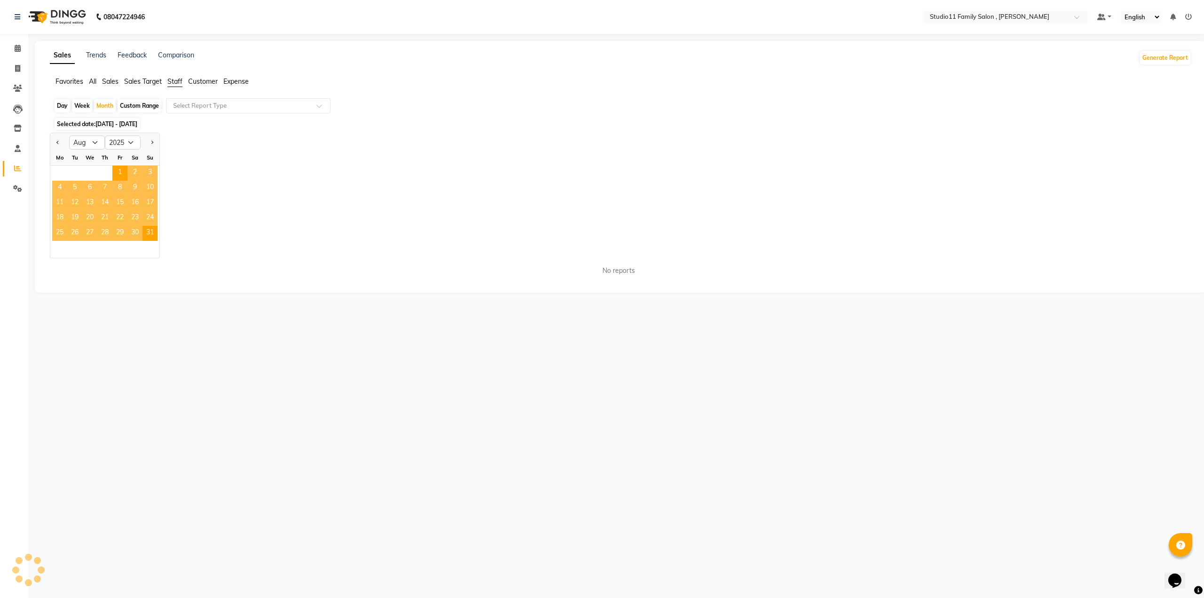
click at [421, 206] on div "Jan Feb Mar Apr May Jun [DATE] Aug Sep Oct Nov [DATE] 2016 2017 2018 2019 2020 …" at bounding box center [621, 196] width 1142 height 126
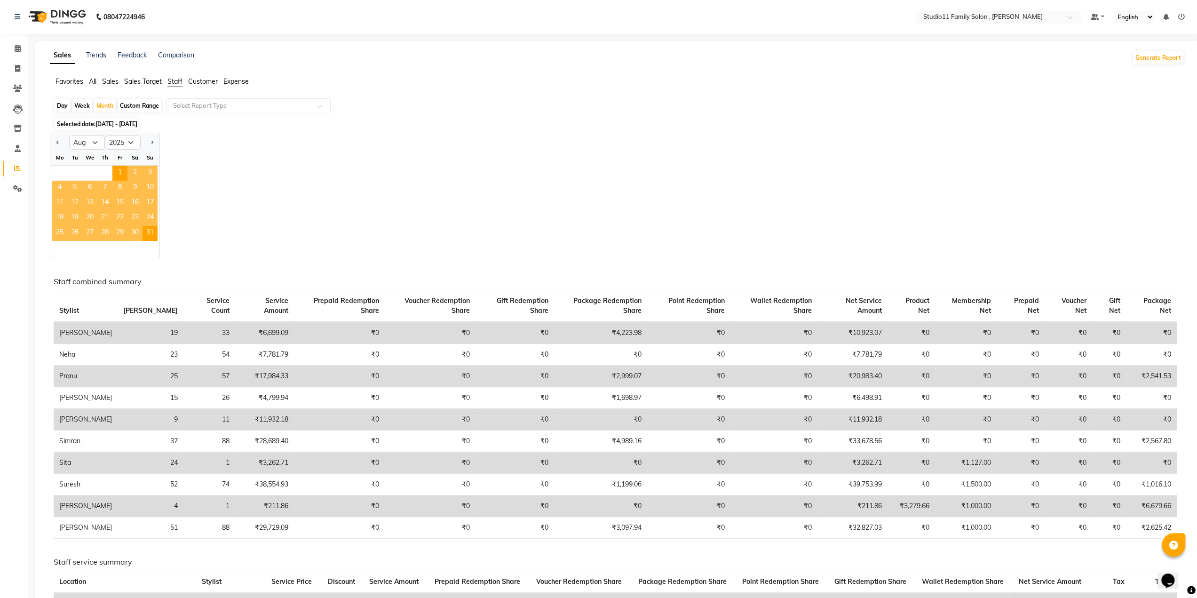
click at [519, 199] on div "Jan Feb Mar Apr May Jun [DATE] Aug Sep Oct Nov [DATE] 2016 2017 2018 2019 2020 …" at bounding box center [617, 196] width 1135 height 126
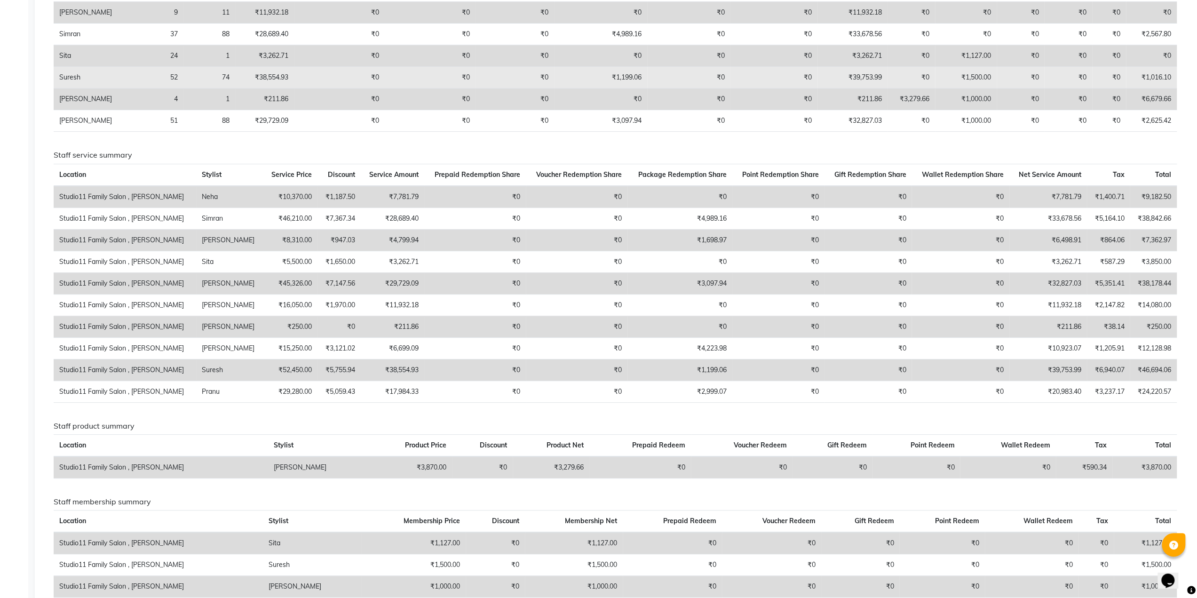
scroll to position [282, 0]
